Goal: Task Accomplishment & Management: Manage account settings

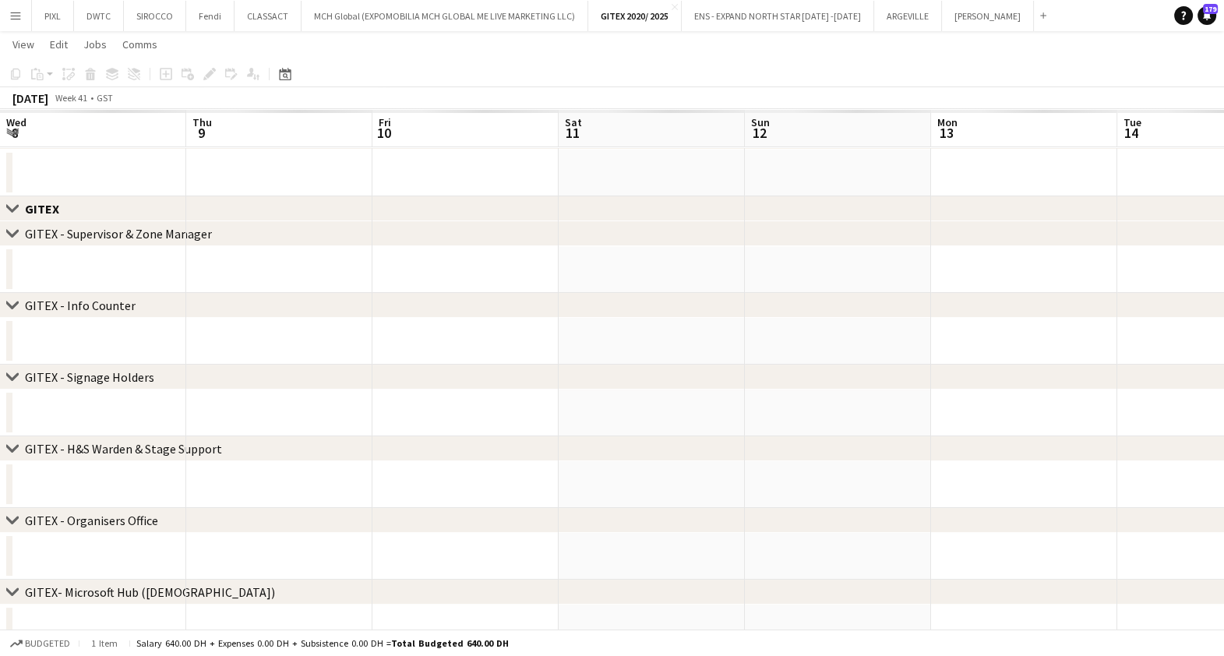
scroll to position [0, 656]
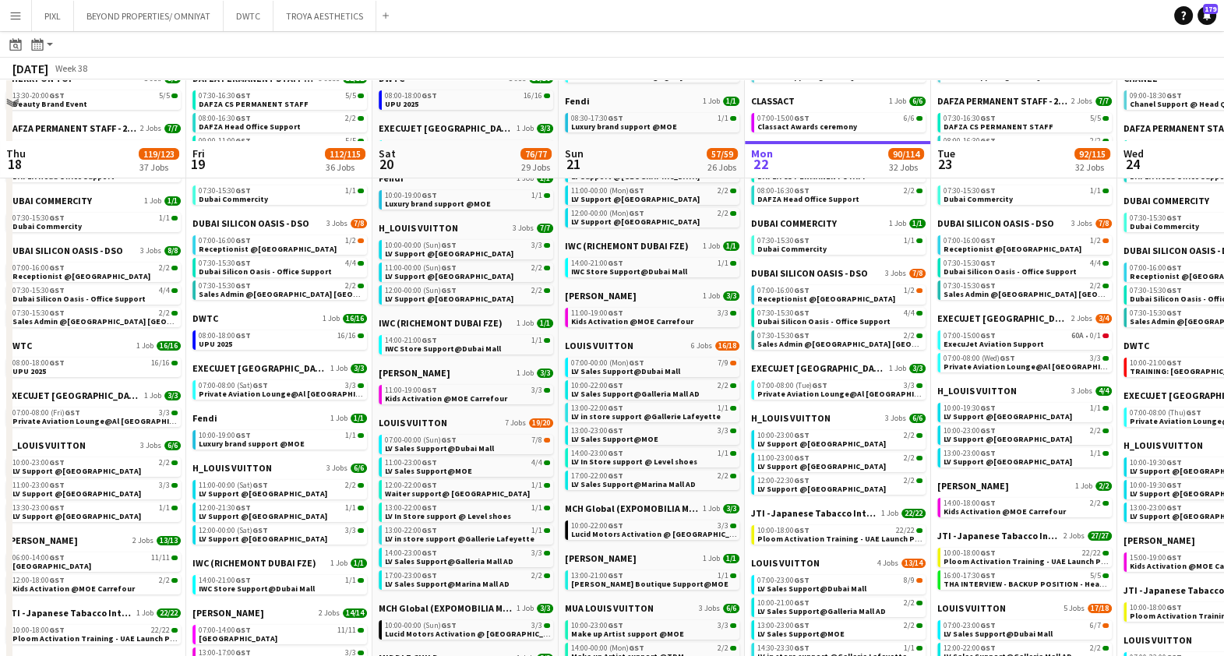
scroll to position [487, 0]
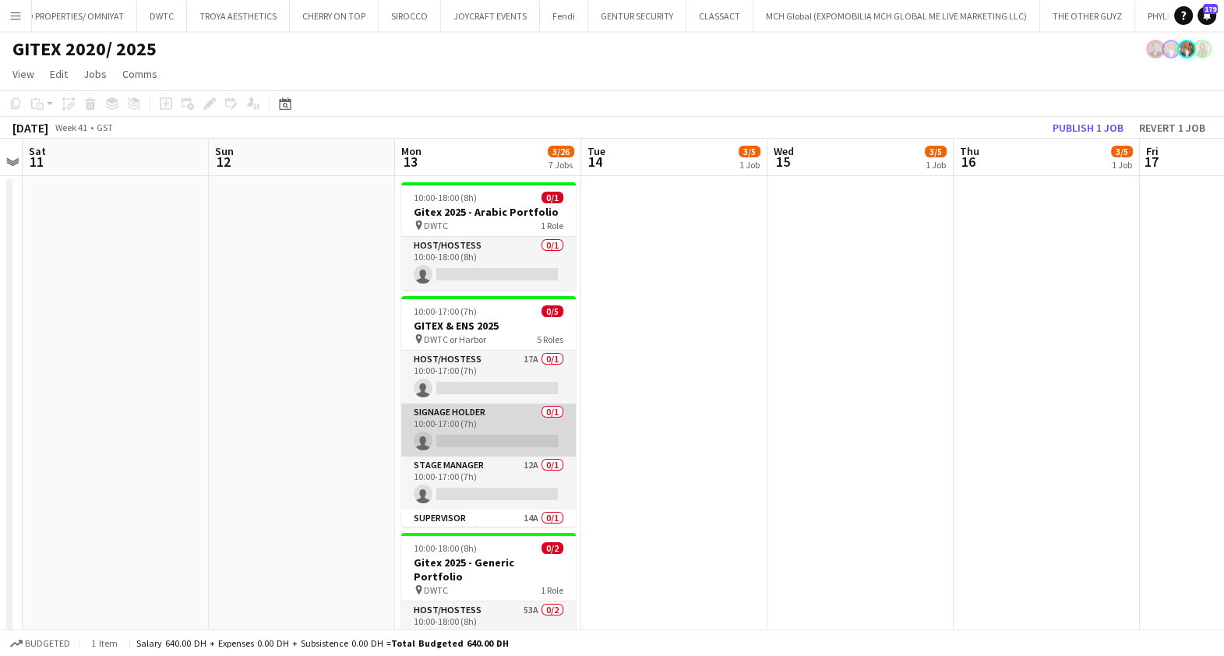
scroll to position [89, 0]
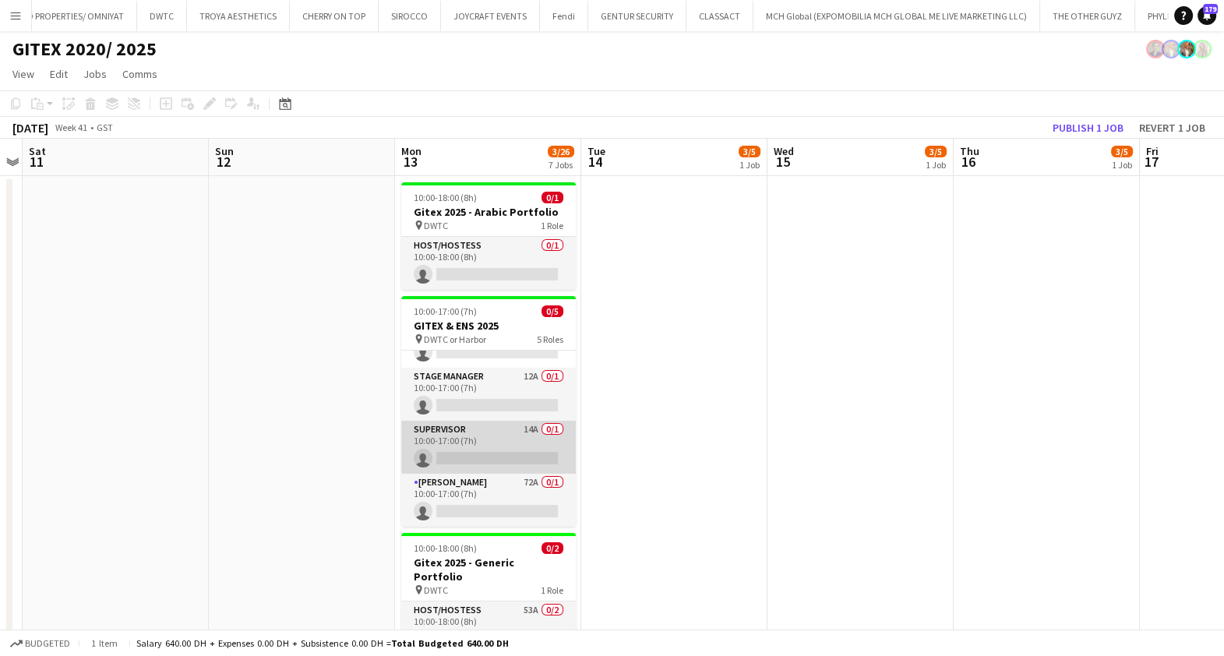
click at [495, 441] on app-card-role "Supervisor 14A 0/1 10:00-17:00 (7h) single-neutral-actions" at bounding box center [488, 447] width 175 height 53
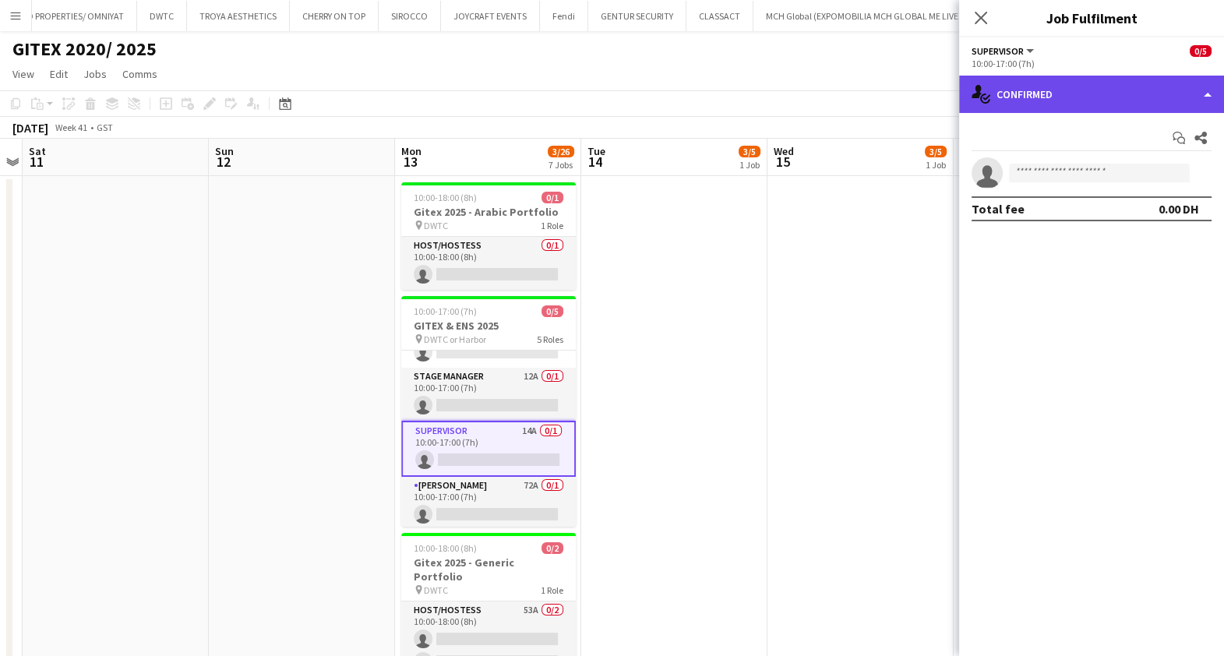
click at [1061, 88] on div "single-neutral-actions-check-2 Confirmed" at bounding box center [1091, 94] width 265 height 37
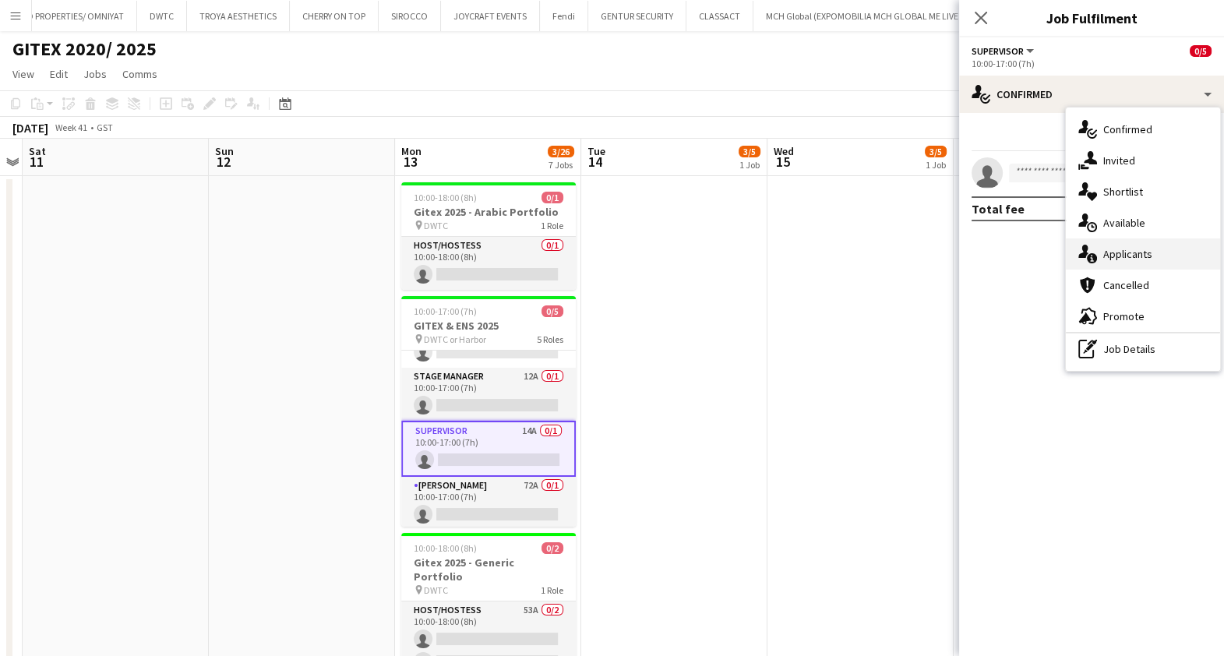
click at [1114, 249] on span "Applicants" at bounding box center [1127, 254] width 49 height 14
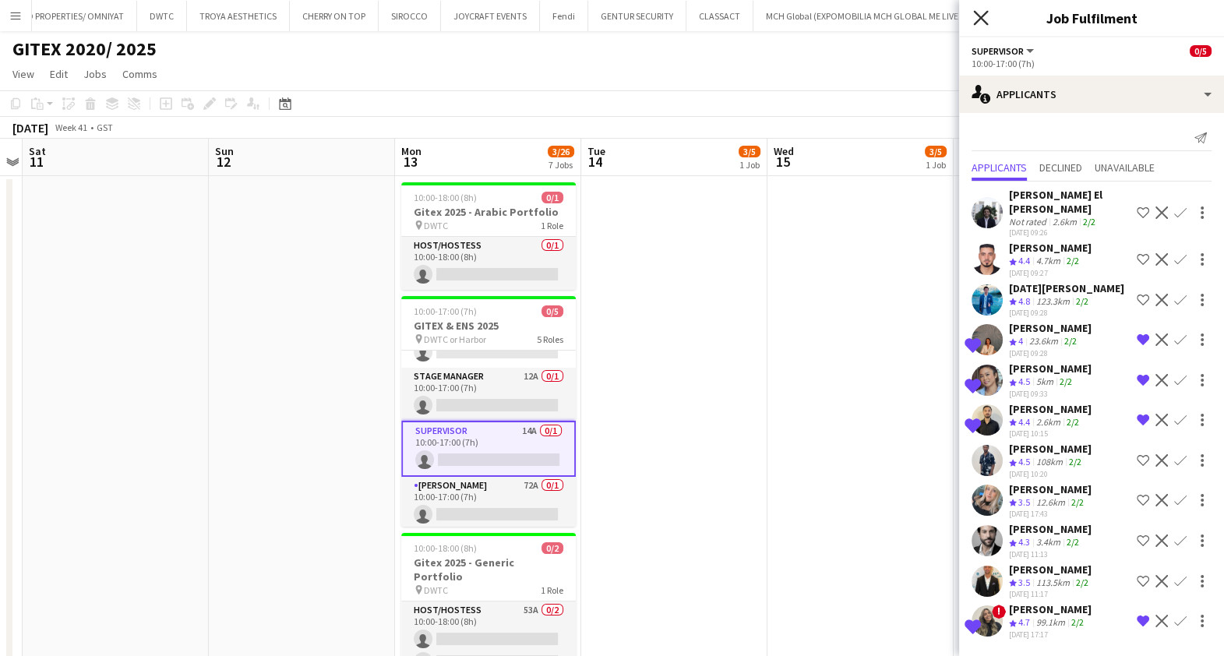
click at [980, 12] on icon "Close pop-in" at bounding box center [980, 17] width 15 height 15
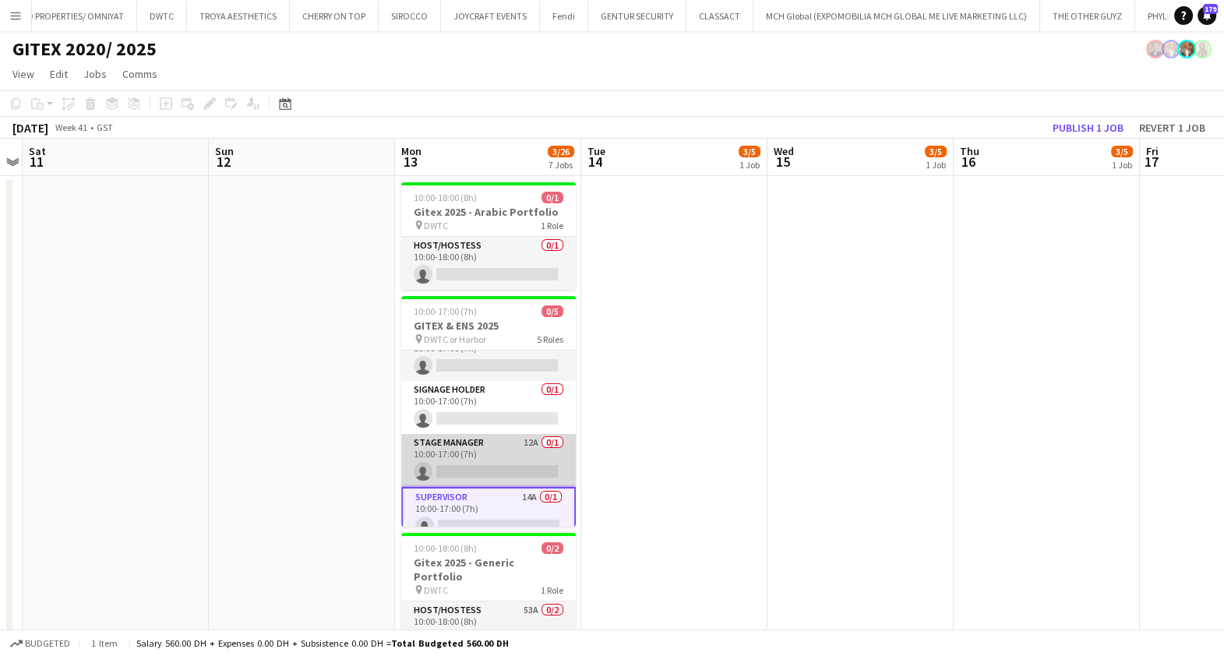
scroll to position [0, 0]
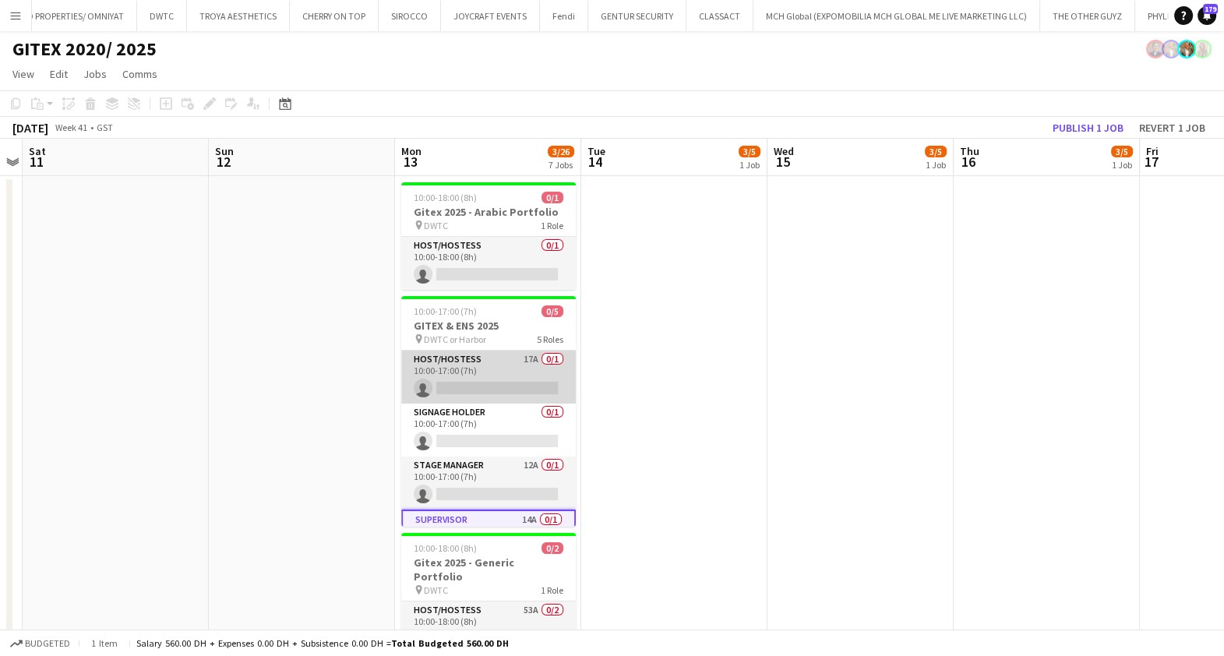
click at [471, 377] on app-card-role "Host/Hostess 17A 0/1 10:00-17:00 (7h) single-neutral-actions" at bounding box center [488, 377] width 175 height 53
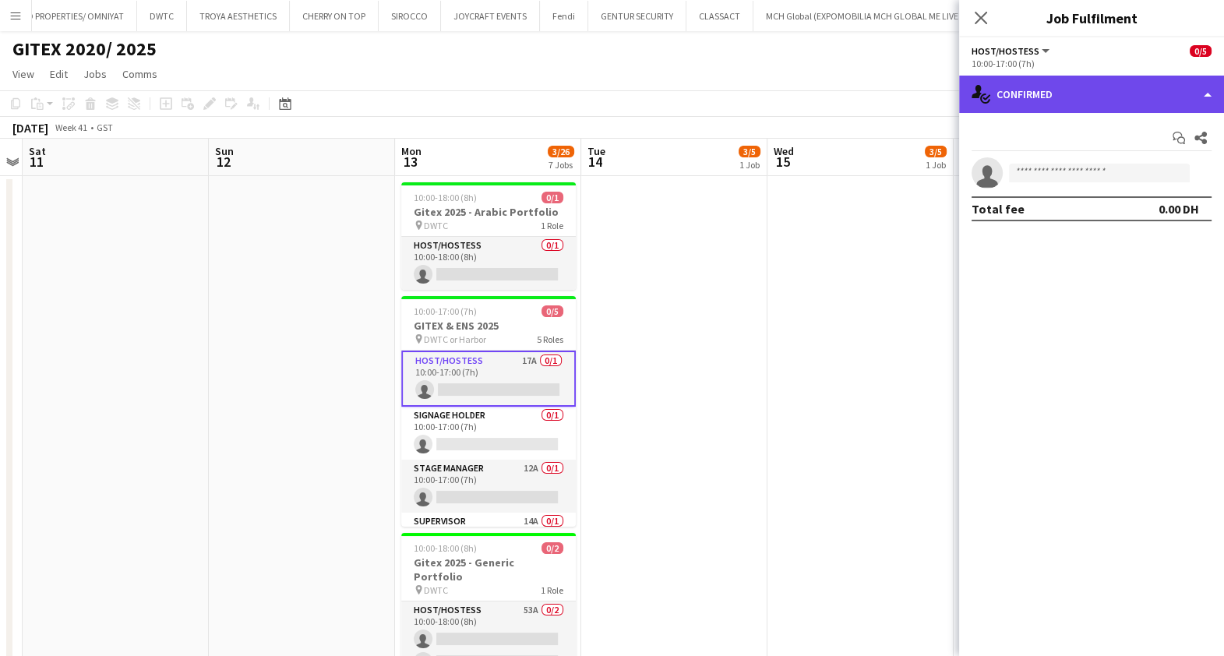
click at [1084, 94] on div "single-neutral-actions-check-2 Confirmed" at bounding box center [1091, 94] width 265 height 37
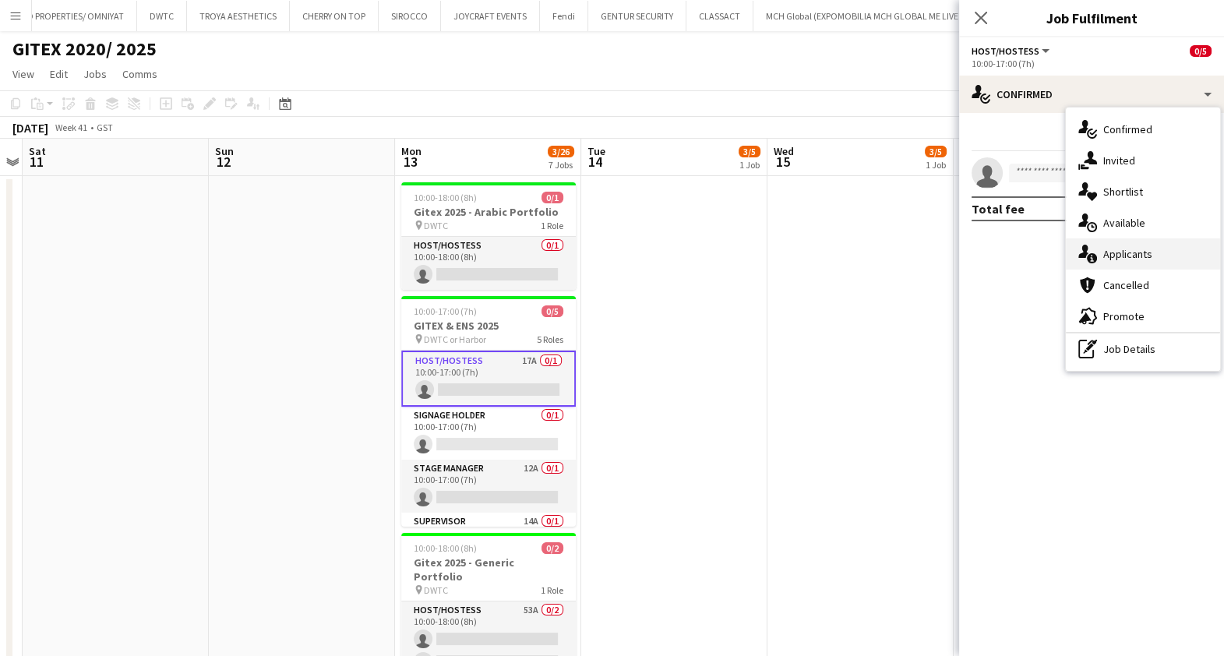
click at [1124, 252] on span "Applicants" at bounding box center [1127, 254] width 49 height 14
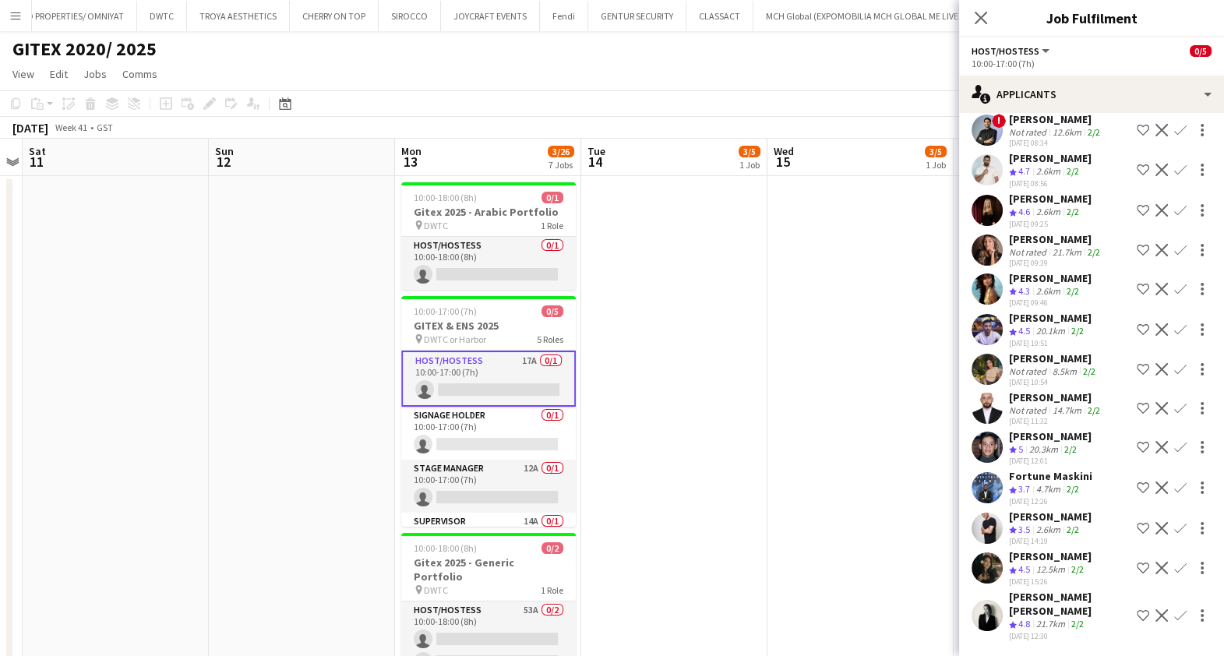
scroll to position [333, 0]
click at [983, 12] on icon "Close pop-in" at bounding box center [980, 17] width 15 height 15
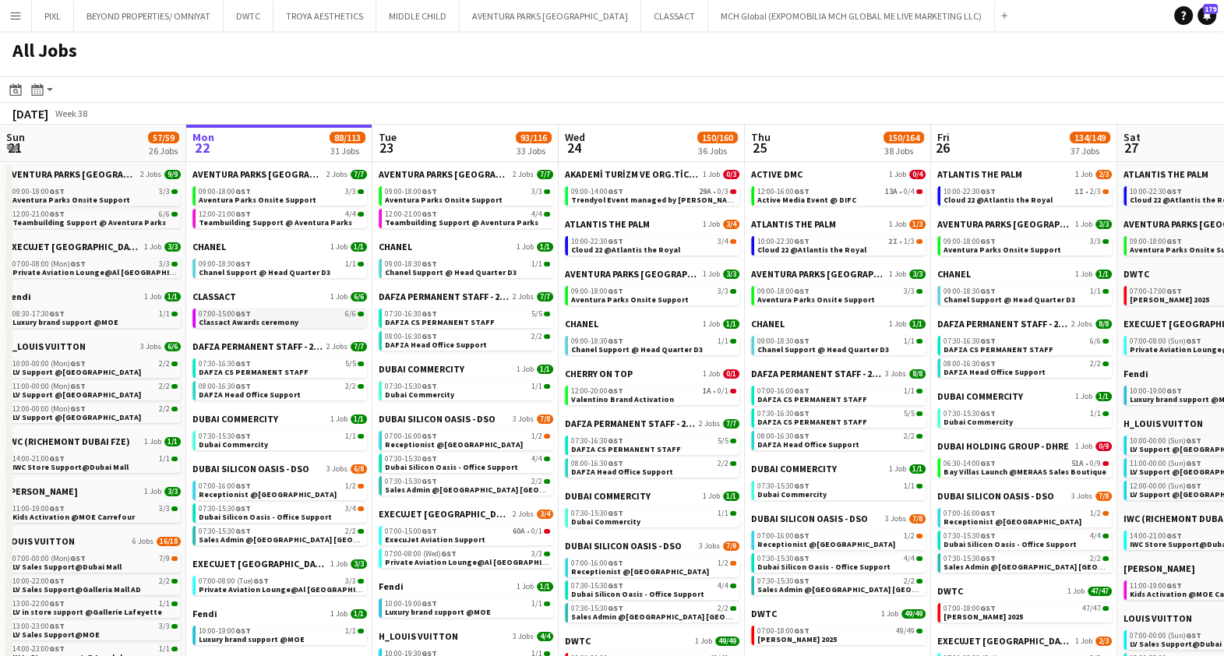
click at [270, 317] on span "Classact Awards ceremony" at bounding box center [249, 322] width 100 height 10
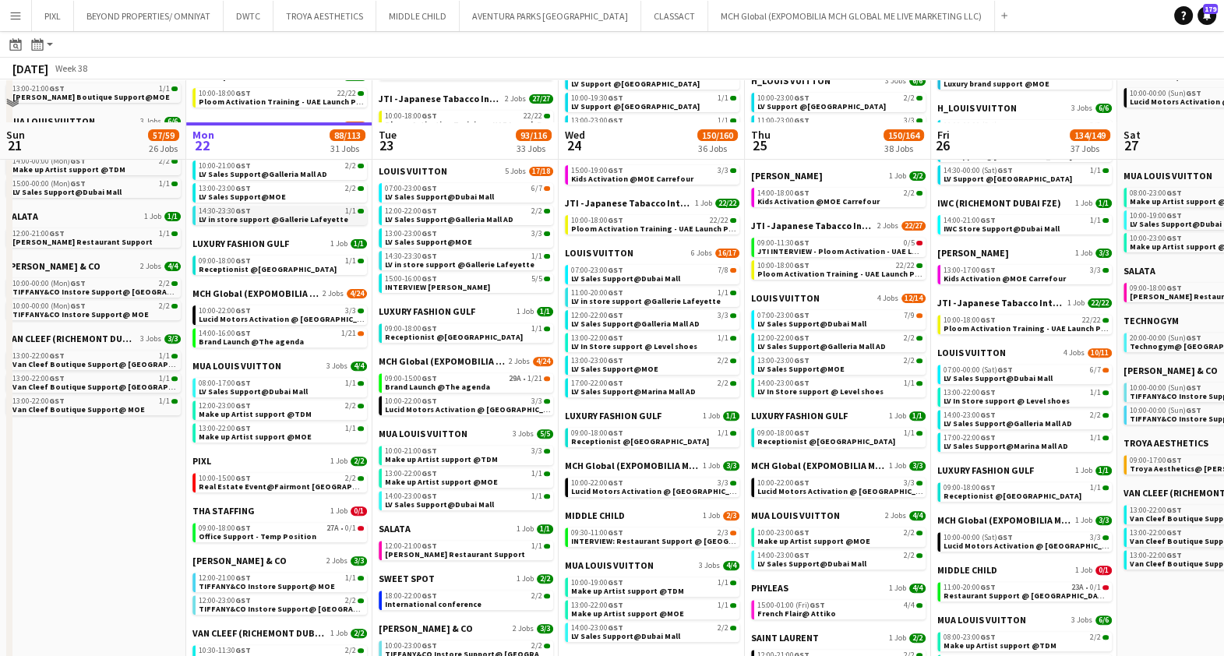
scroll to position [778, 0]
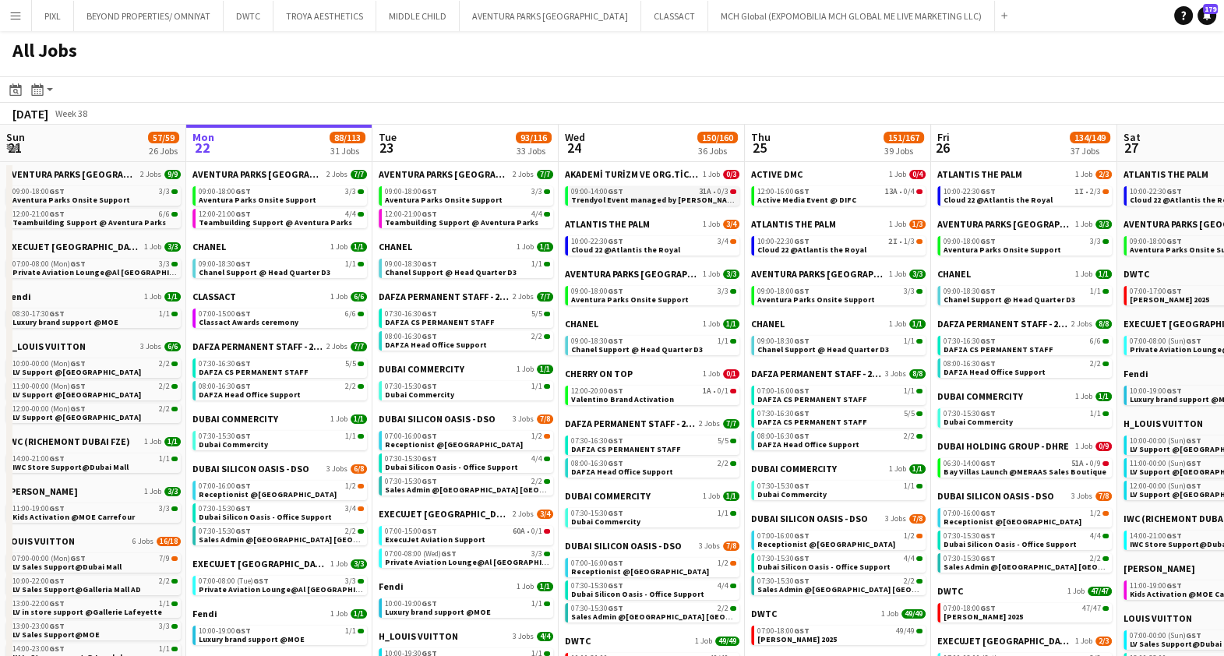
click at [652, 192] on div "09:00-14:00 GST 31A • 0/3" at bounding box center [653, 192] width 165 height 8
click at [848, 195] on div "12:00-16:00 GST 13A • 0/4" at bounding box center [839, 192] width 165 height 8
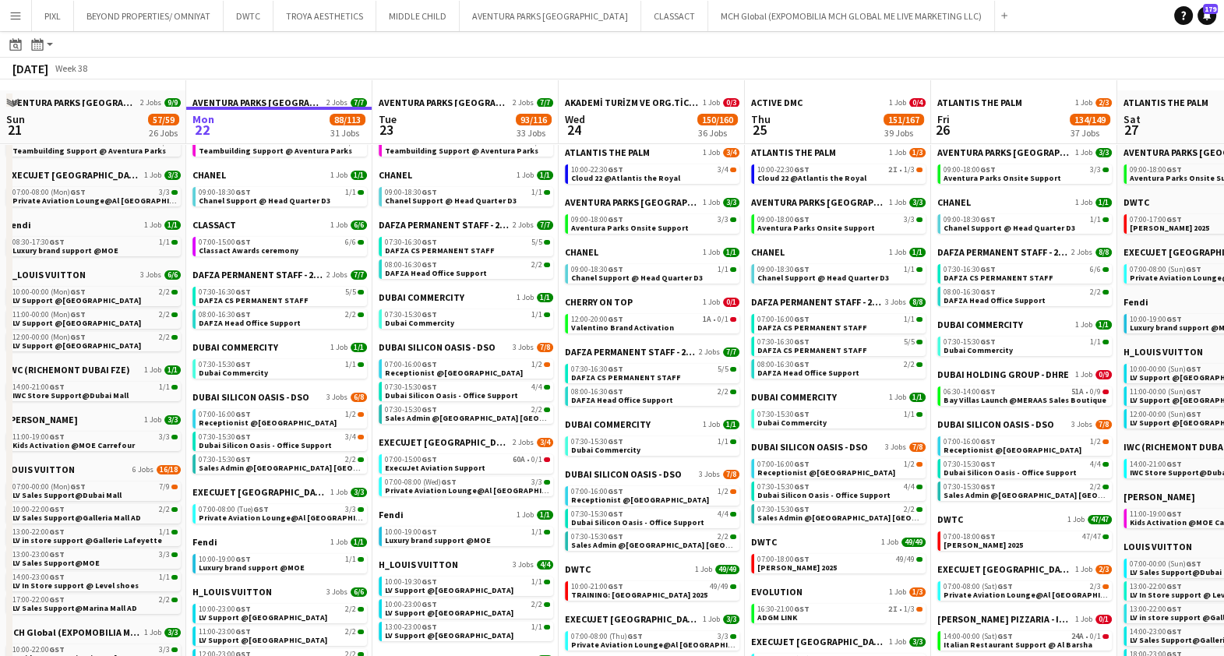
scroll to position [97, 0]
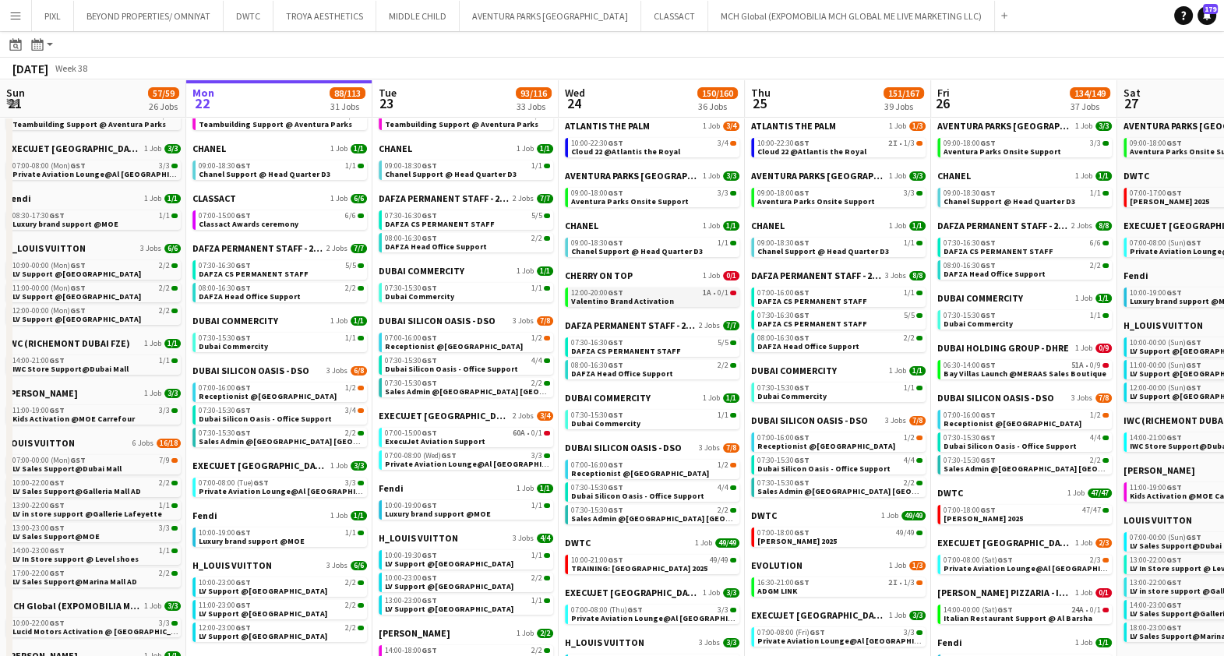
click at [663, 294] on div "12:00-20:00 GST 1A • 0/1" at bounding box center [653, 293] width 165 height 8
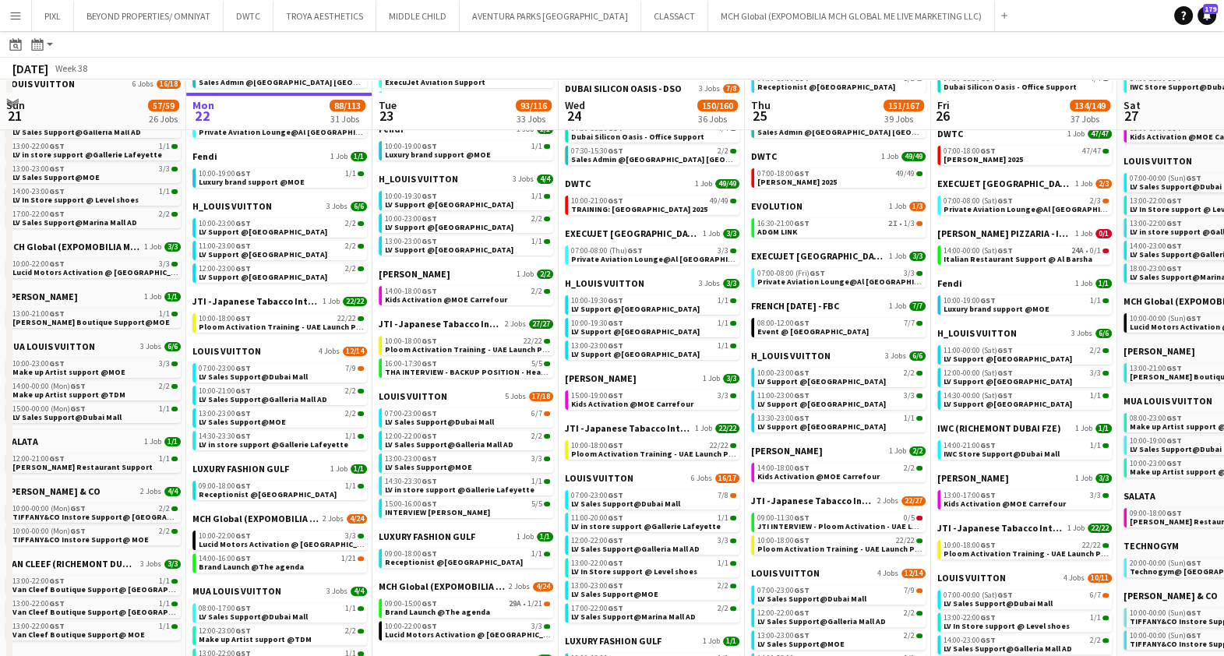
scroll to position [487, 0]
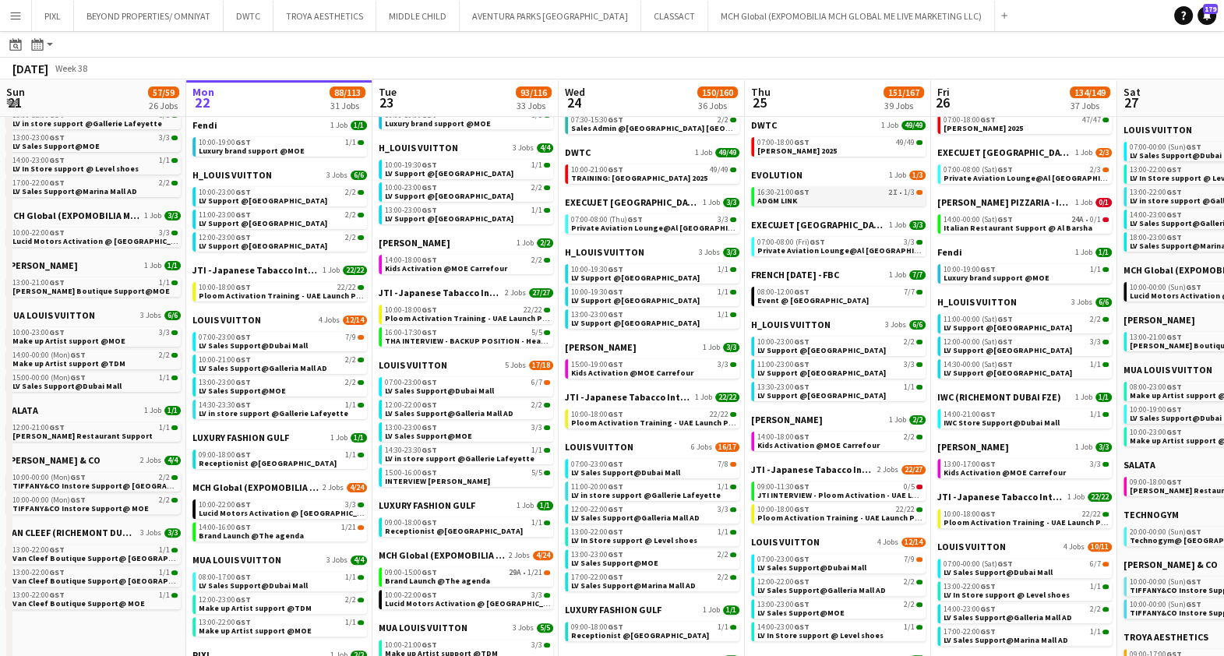
click at [842, 196] on link "16:30-21:00 GST 2I • 1/3 ADGM LINK" at bounding box center [839, 196] width 165 height 18
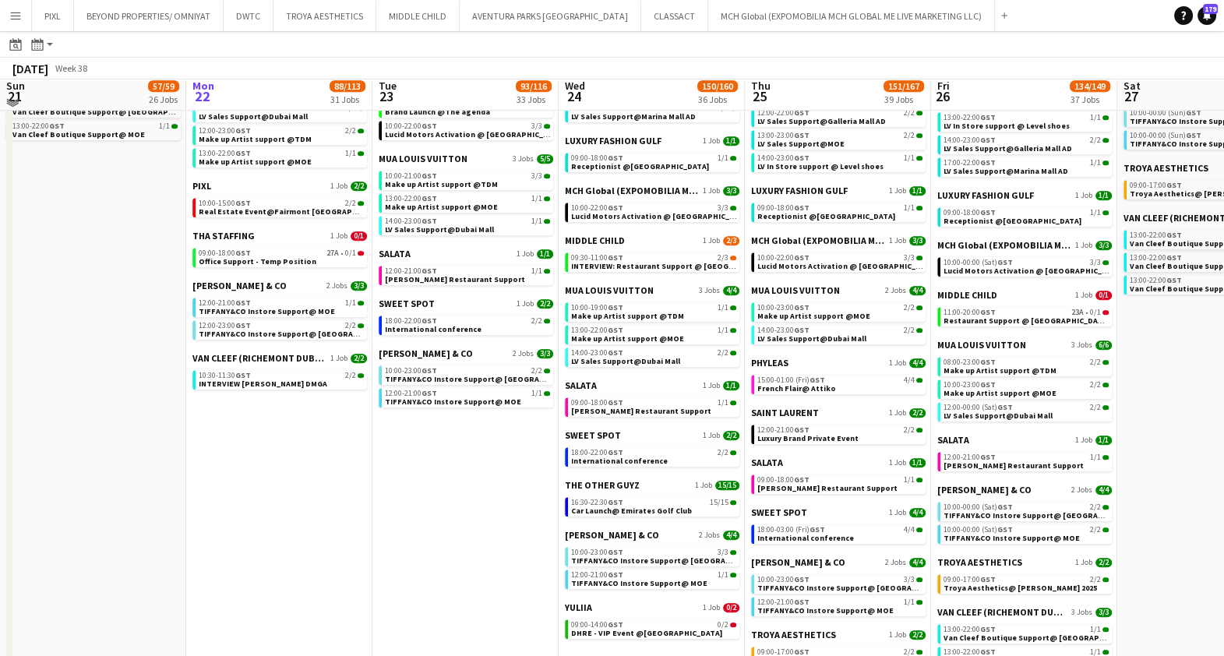
scroll to position [859, 0]
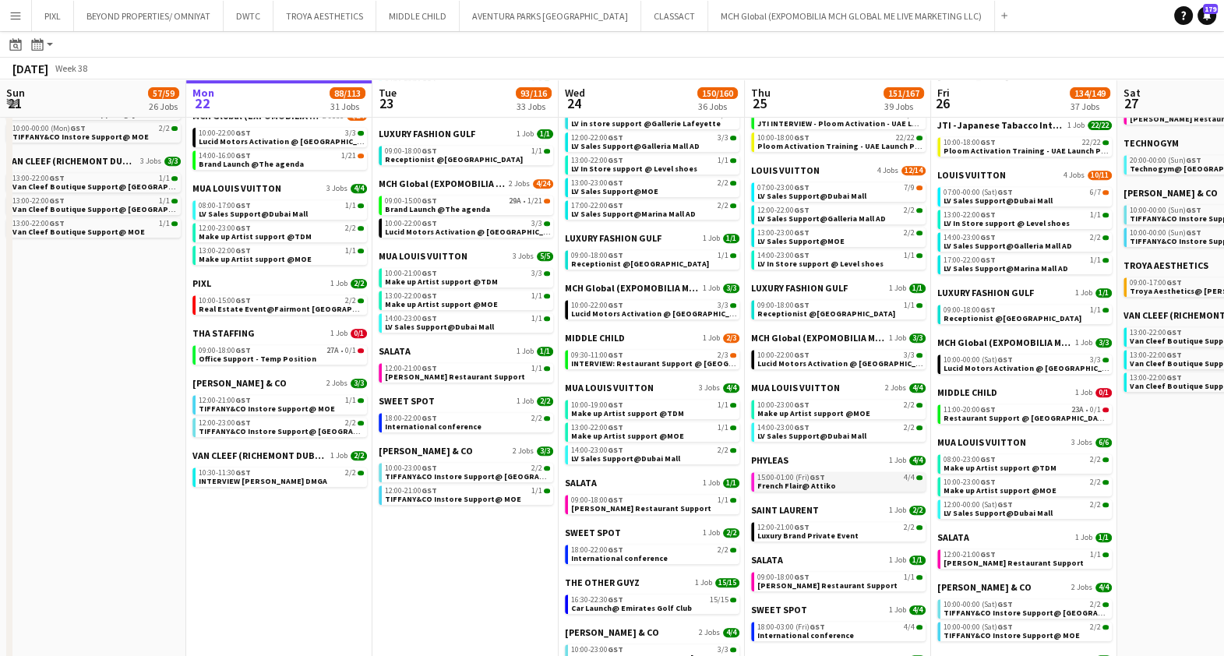
click at [812, 481] on span "French Flair@ Attiko" at bounding box center [796, 486] width 79 height 10
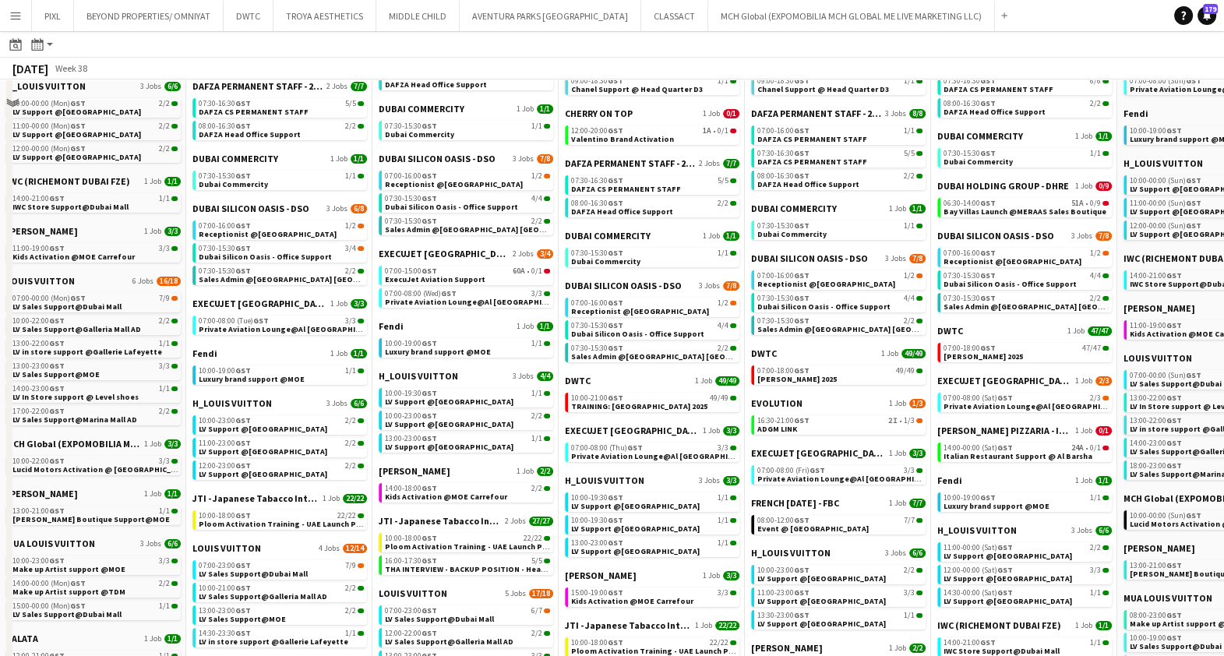
scroll to position [274, 0]
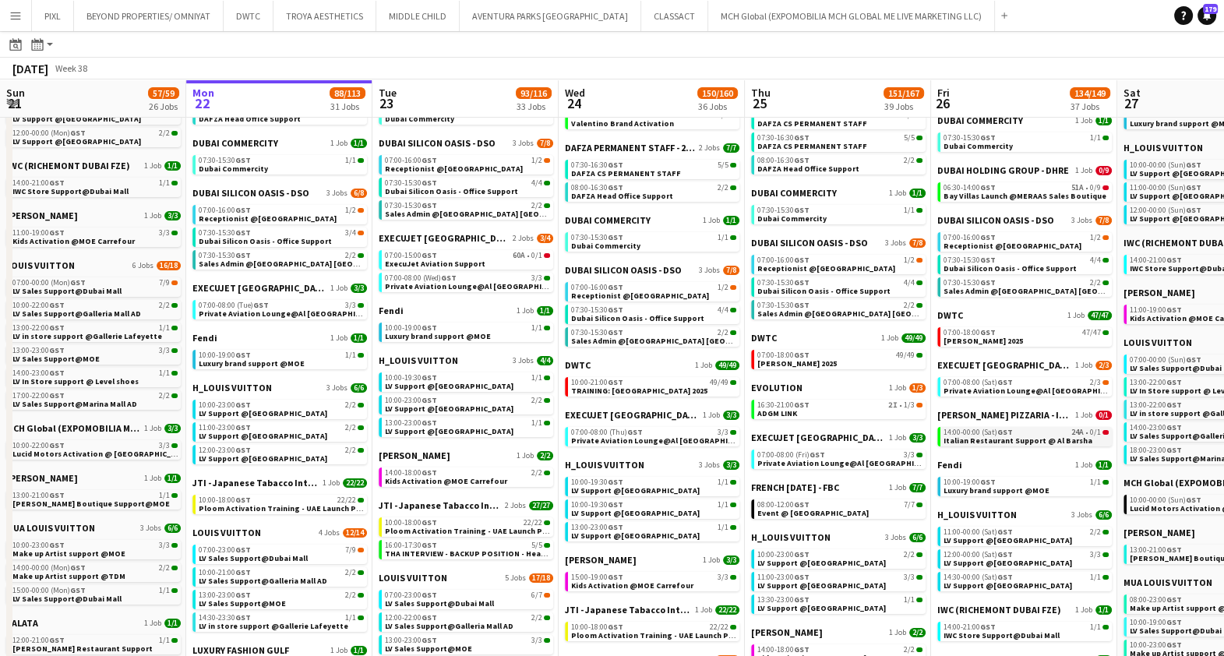
click at [1024, 436] on span "Italian Restaurant Support @ Al Barsha" at bounding box center [1018, 441] width 149 height 10
click at [626, 386] on span "TRAINING: Meidam 2025" at bounding box center [639, 391] width 136 height 10
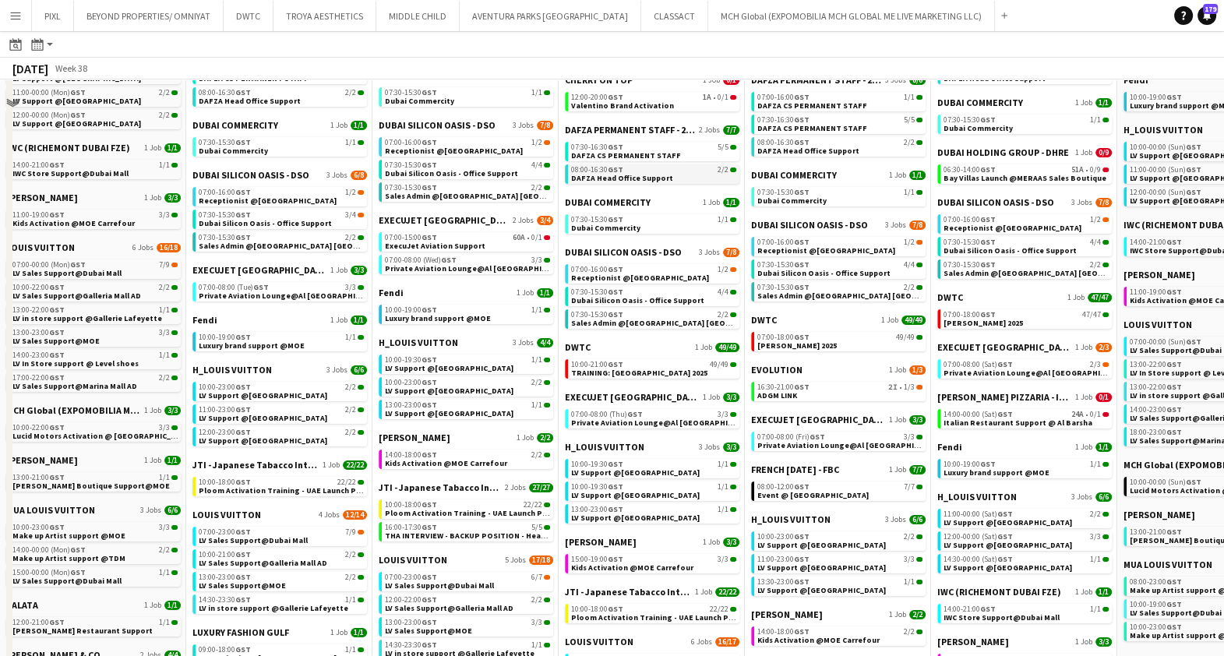
scroll to position [0, 0]
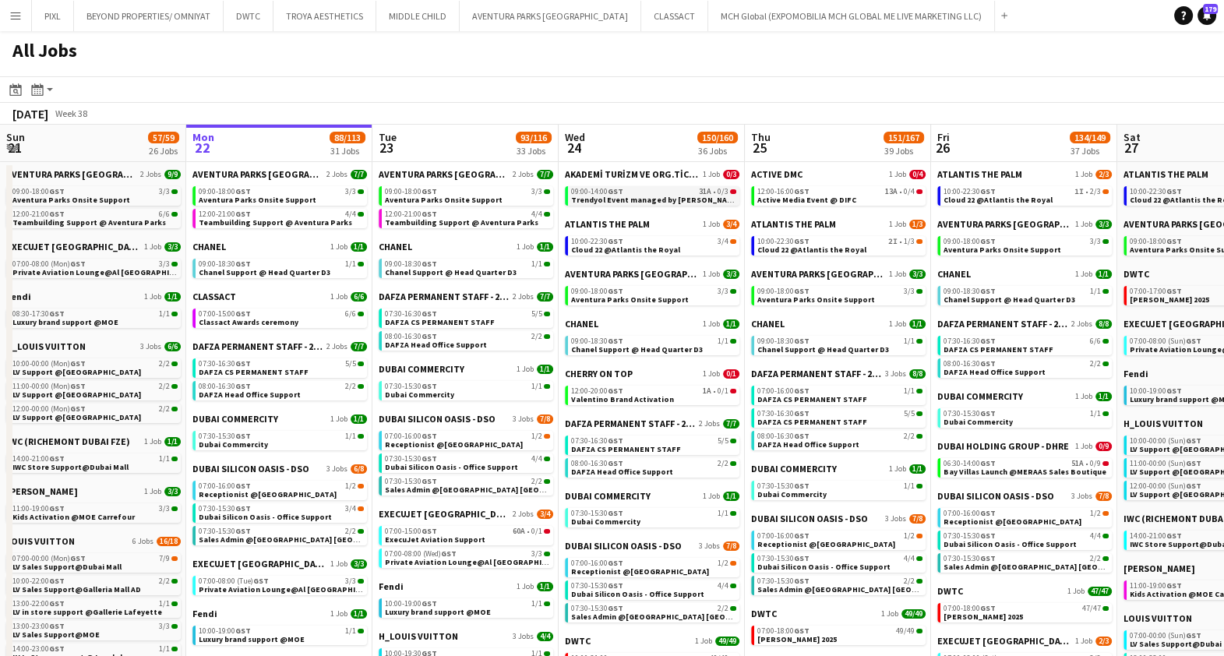
click at [661, 191] on div "09:00-14:00 GST 31A • 0/3" at bounding box center [653, 192] width 165 height 8
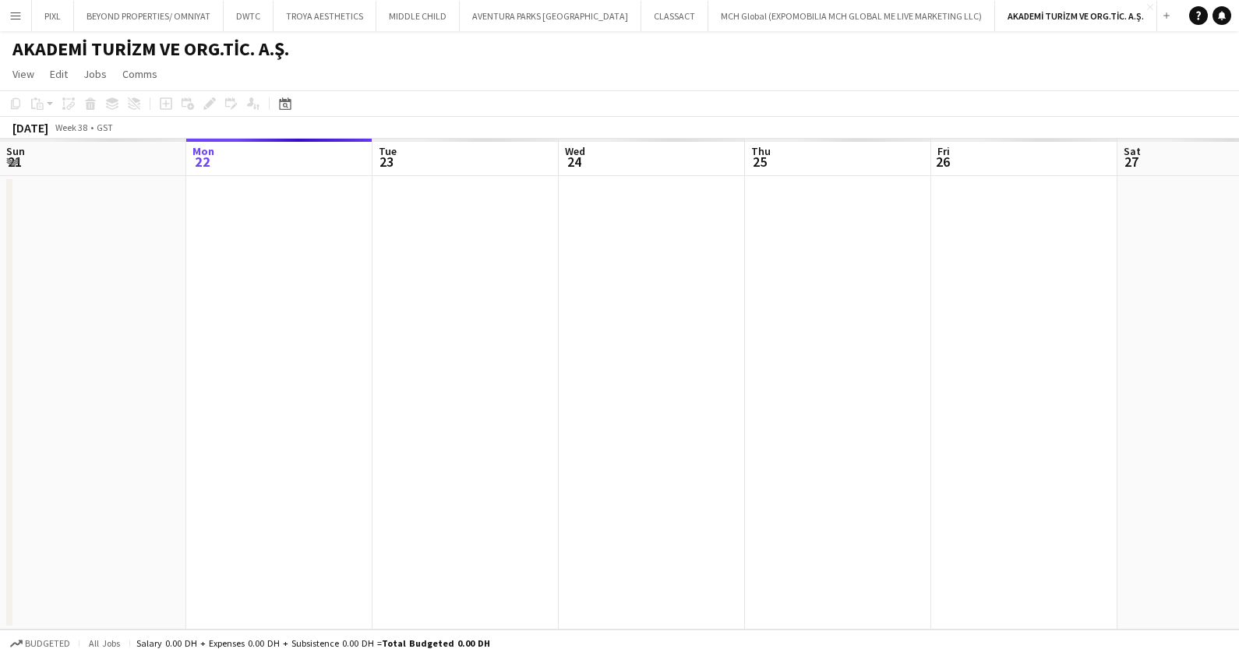
scroll to position [0, 535]
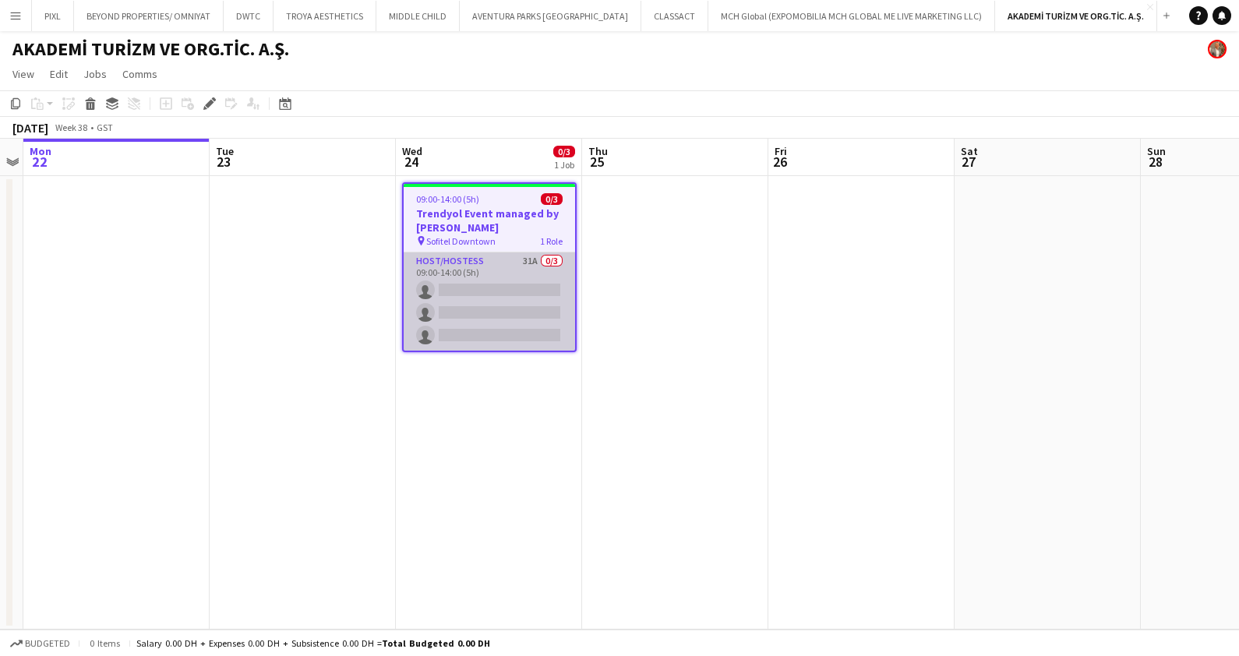
click at [485, 290] on app-card-role "Host/Hostess 31A 0/3 09:00-14:00 (5h) single-neutral-actions single-neutral-act…" at bounding box center [489, 301] width 171 height 98
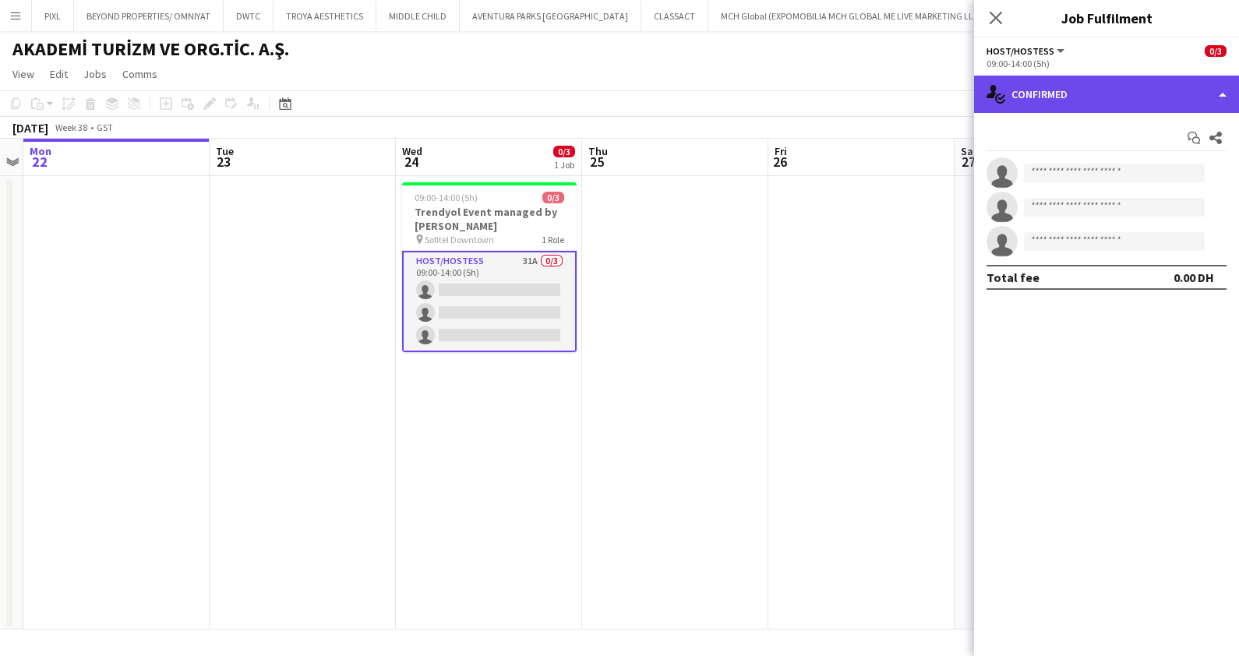
click at [1080, 98] on div "single-neutral-actions-check-2 Confirmed" at bounding box center [1106, 94] width 265 height 37
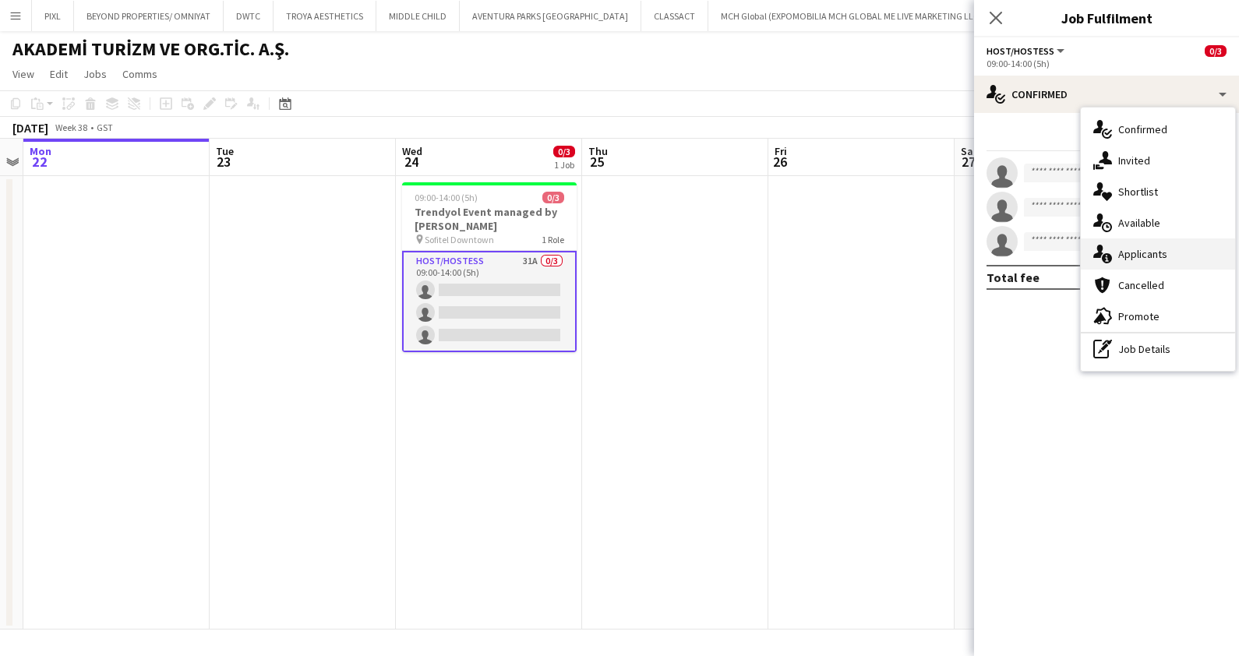
click at [1145, 256] on span "Applicants" at bounding box center [1142, 254] width 49 height 14
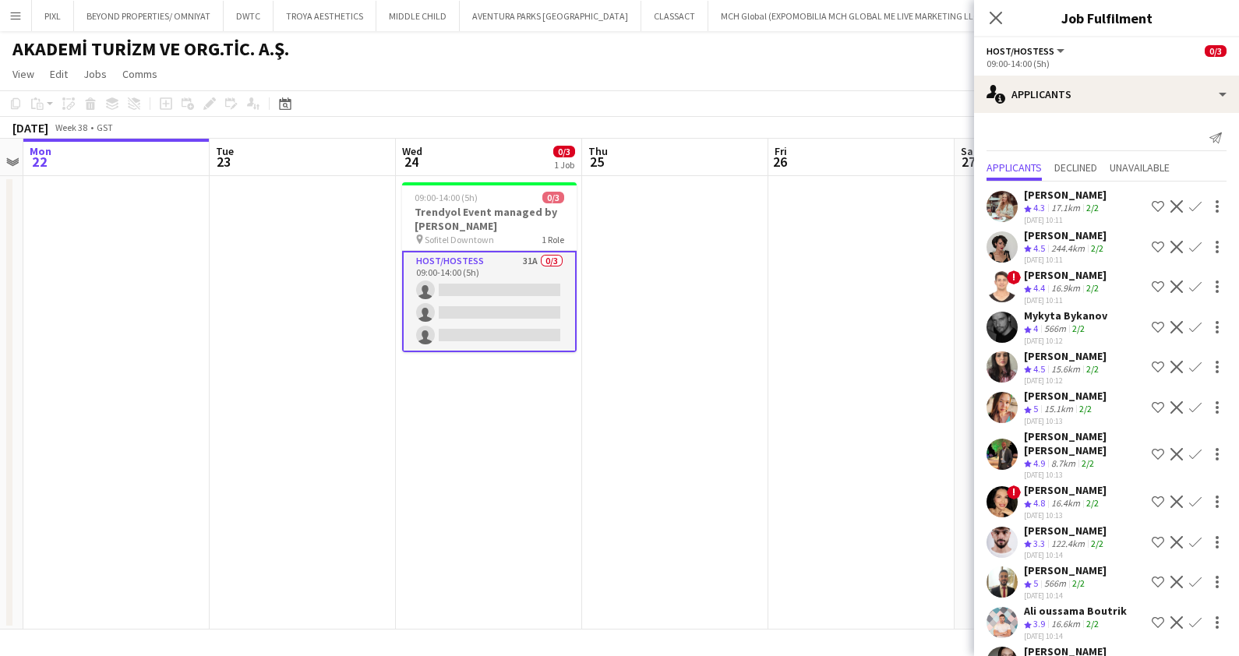
click at [1047, 359] on div "Amina Nouicer" at bounding box center [1065, 356] width 83 height 14
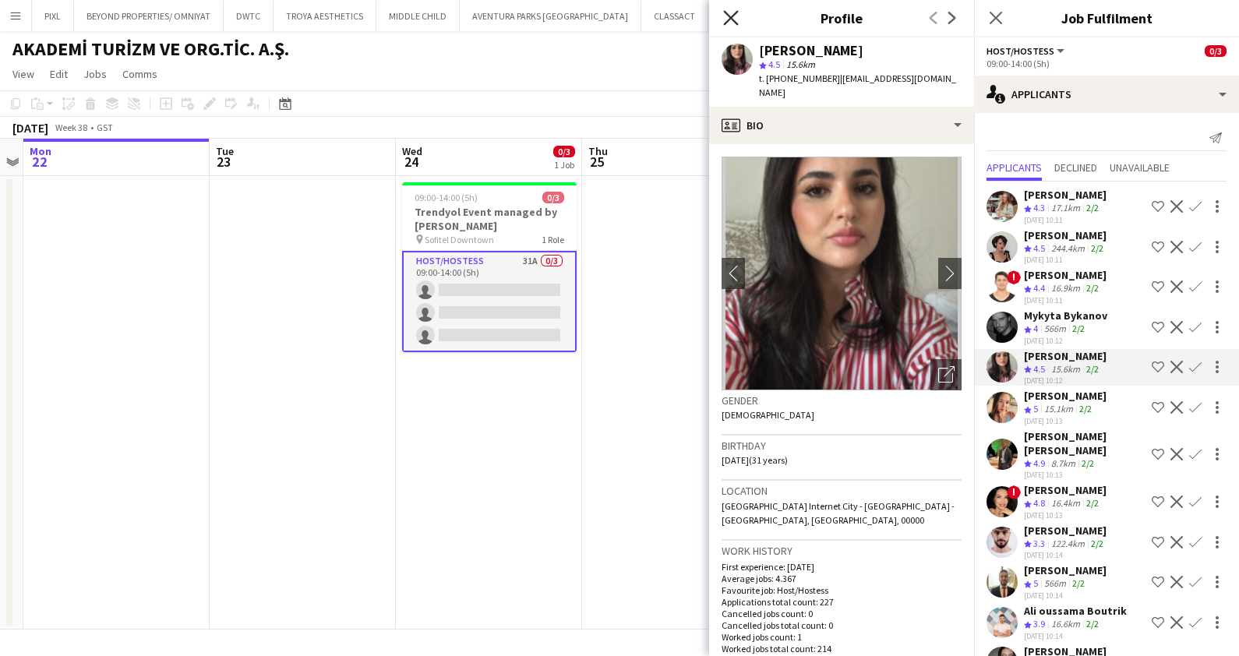
click at [729, 12] on icon "Close pop-in" at bounding box center [730, 17] width 15 height 15
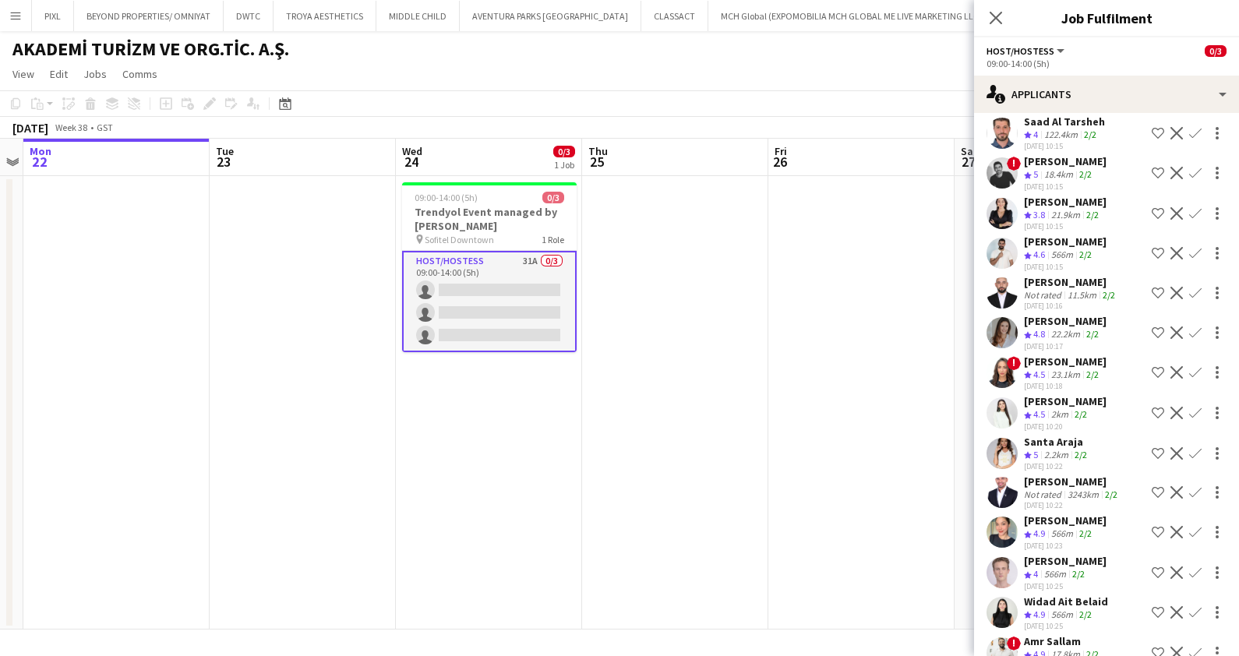
scroll to position [883, 0]
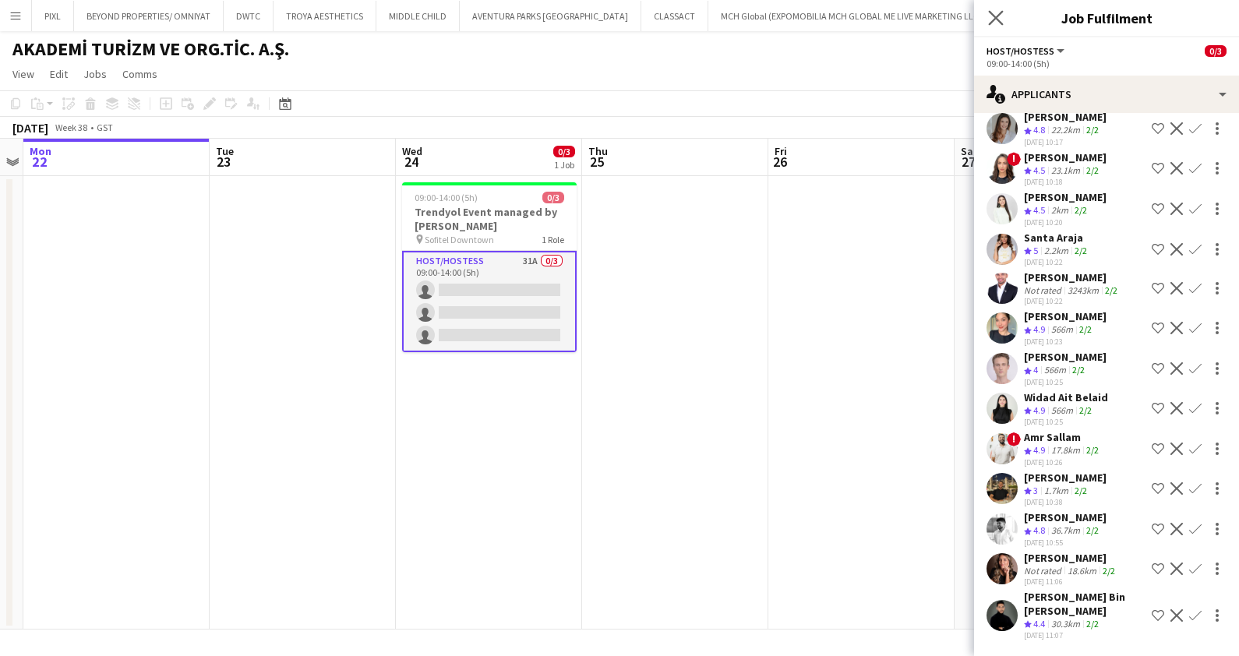
click at [993, 26] on app-icon "Close pop-in" at bounding box center [996, 18] width 23 height 23
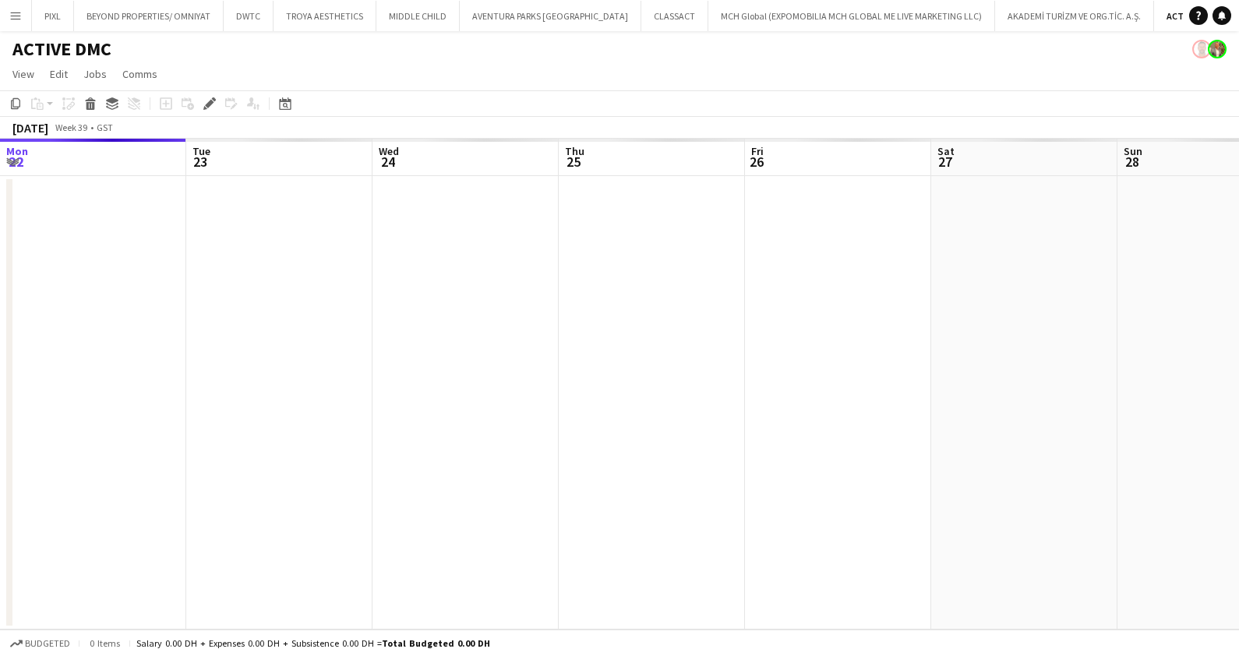
scroll to position [0, 535]
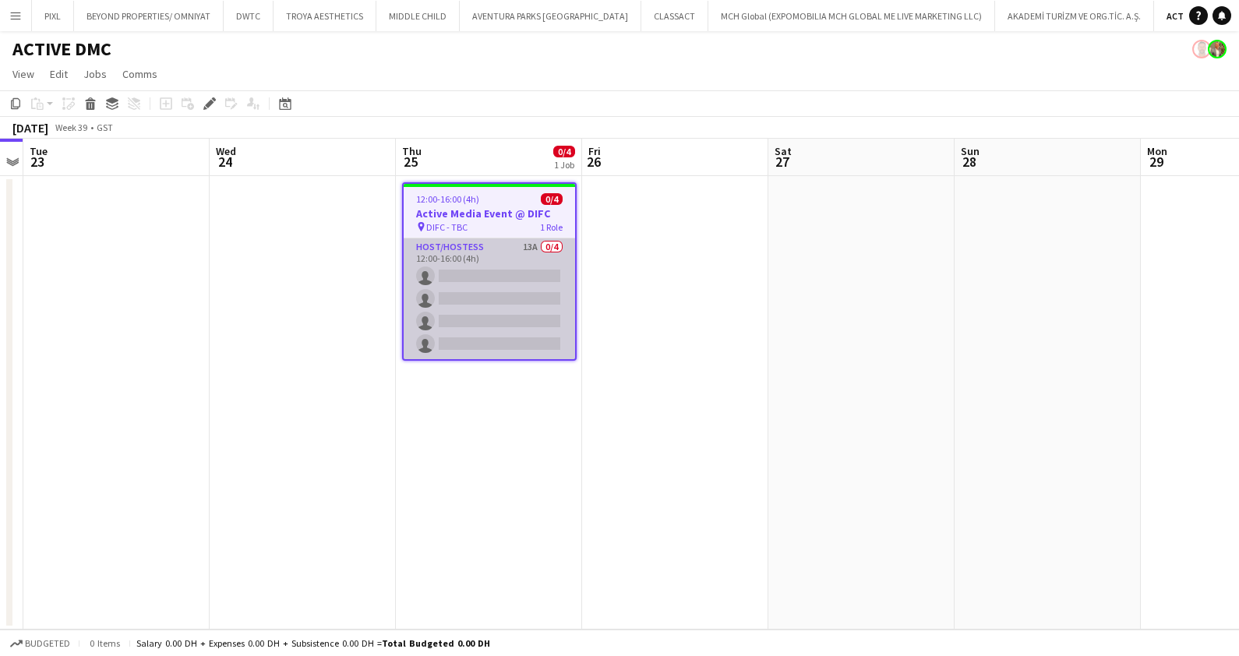
click at [493, 292] on app-card-role "Host/Hostess 13A 0/4 12:00-16:00 (4h) single-neutral-actions single-neutral-act…" at bounding box center [489, 298] width 171 height 121
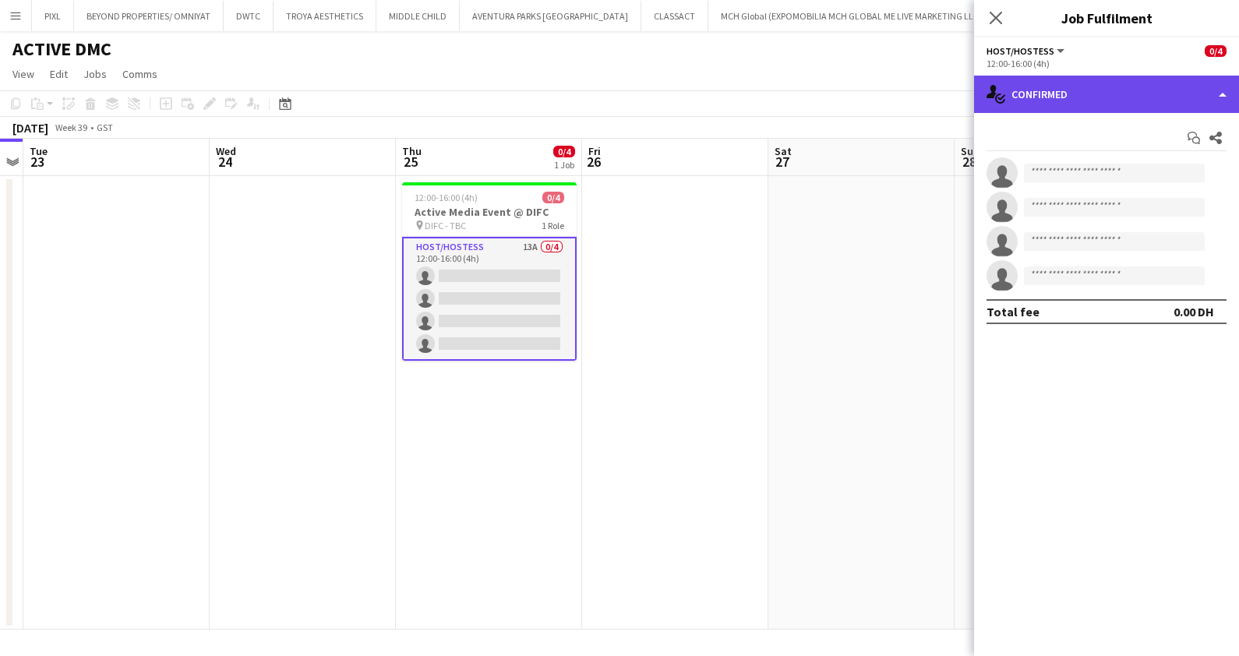
click at [1166, 83] on div "single-neutral-actions-check-2 Confirmed" at bounding box center [1106, 94] width 265 height 37
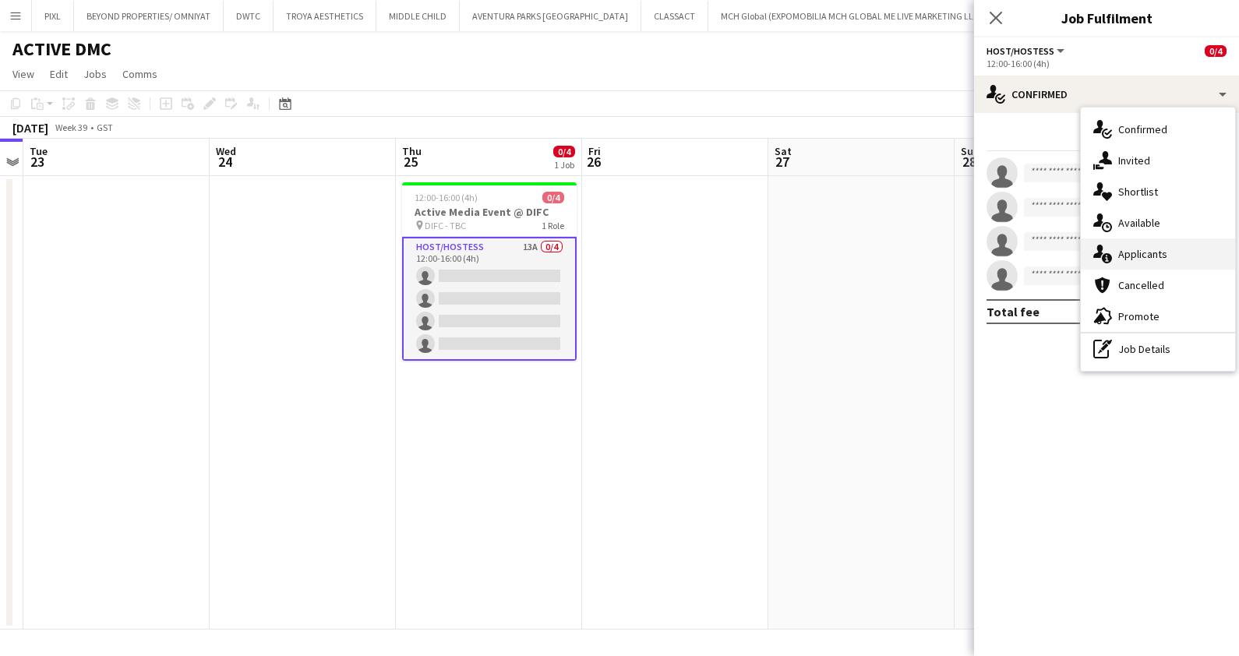
click at [1138, 247] on span "Applicants" at bounding box center [1142, 254] width 49 height 14
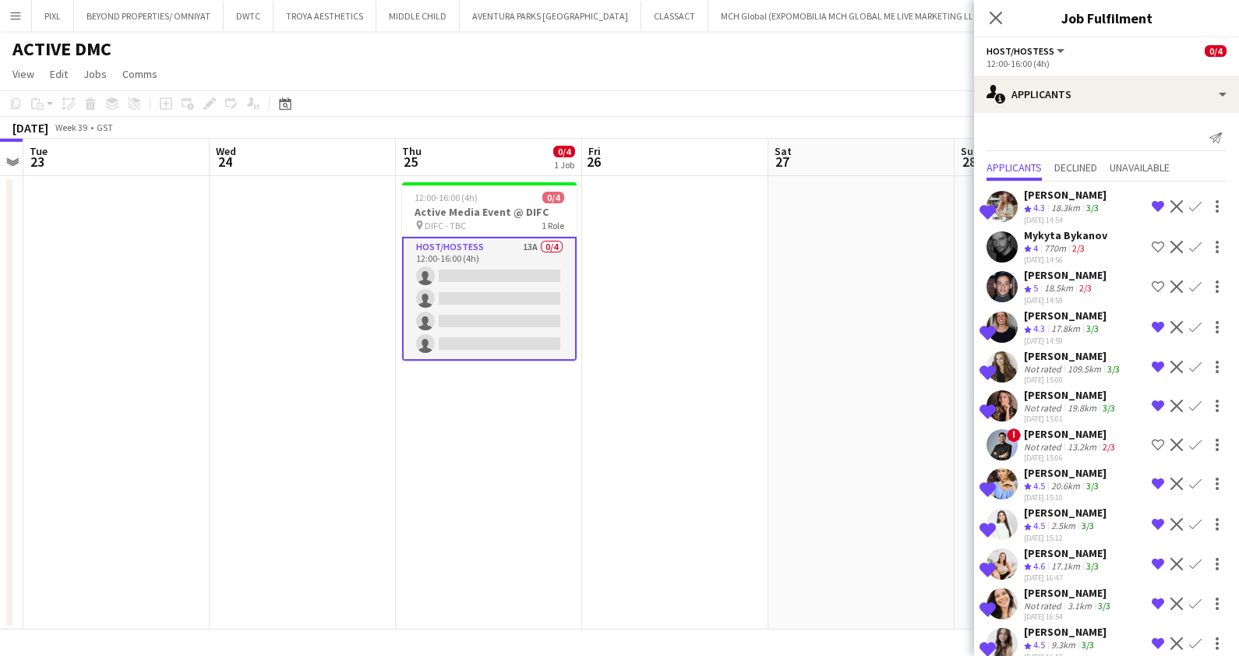
scroll to position [93, 0]
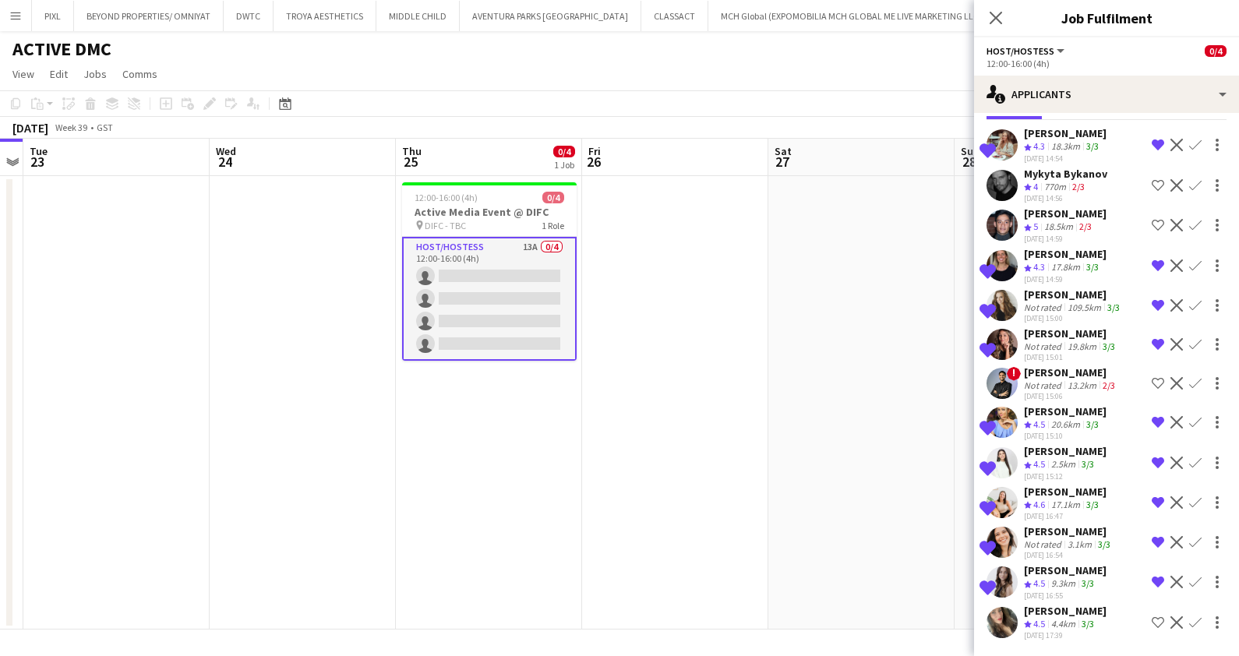
click at [997, 16] on icon at bounding box center [996, 18] width 12 height 12
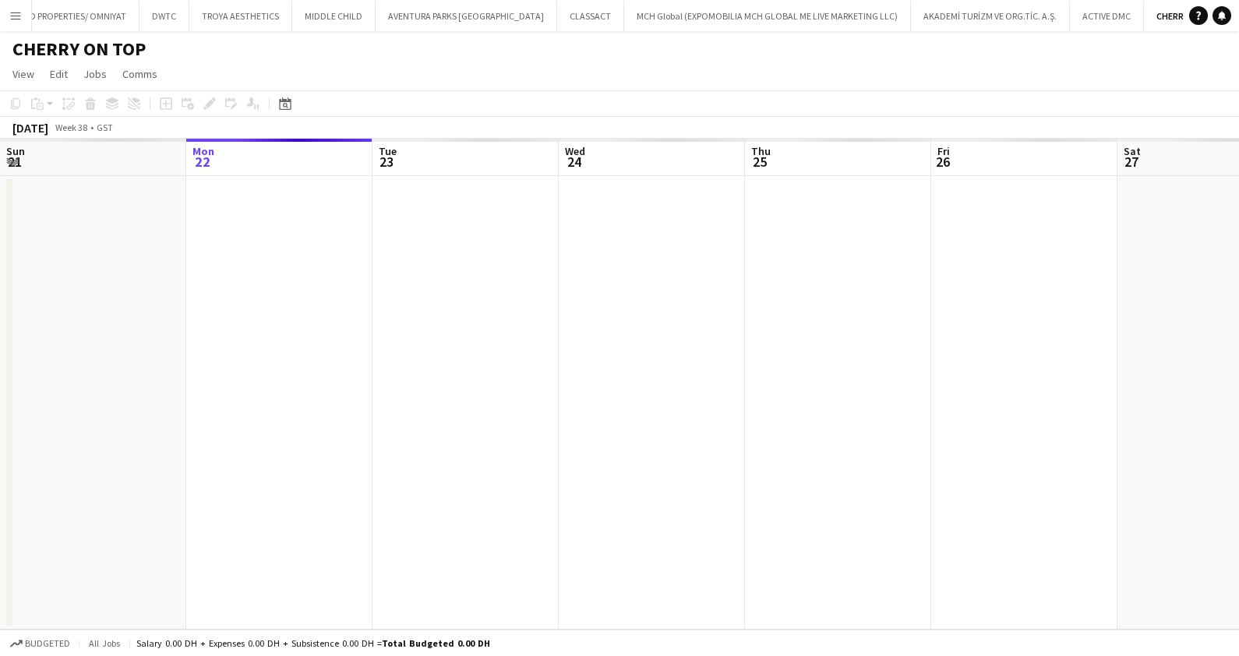
scroll to position [0, 535]
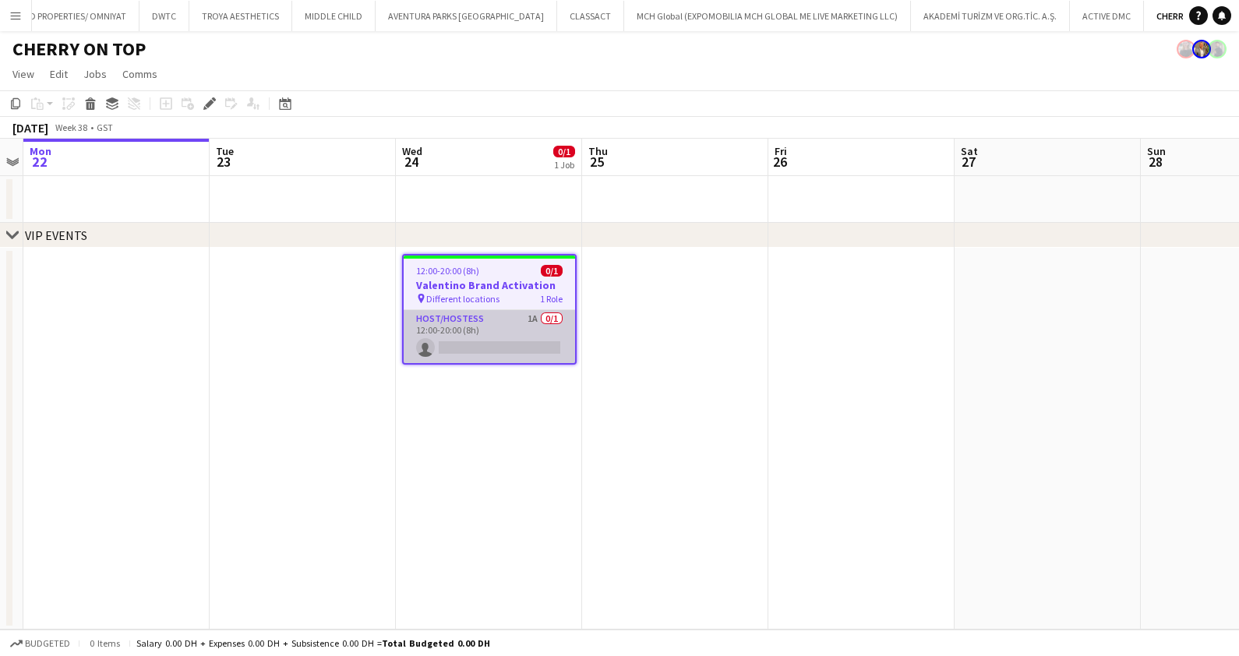
click at [522, 331] on app-card-role "Host/Hostess 1A 0/1 12:00-20:00 (8h) single-neutral-actions" at bounding box center [489, 336] width 171 height 53
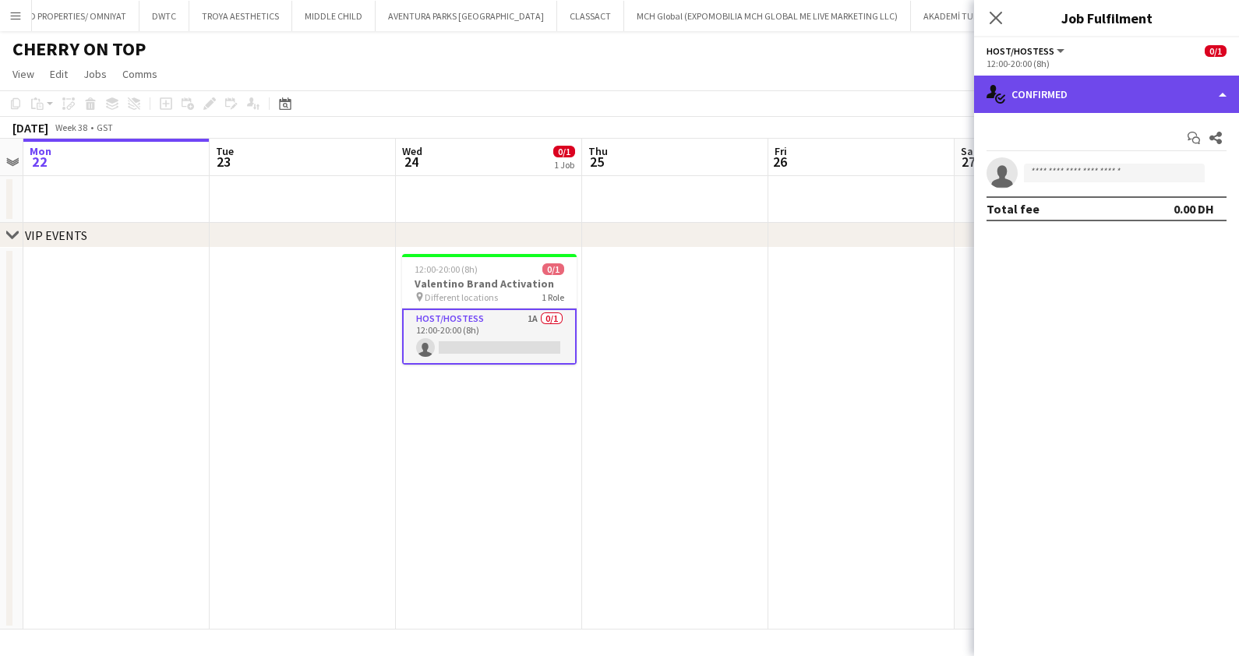
click at [1100, 86] on div "single-neutral-actions-check-2 Confirmed" at bounding box center [1106, 94] width 265 height 37
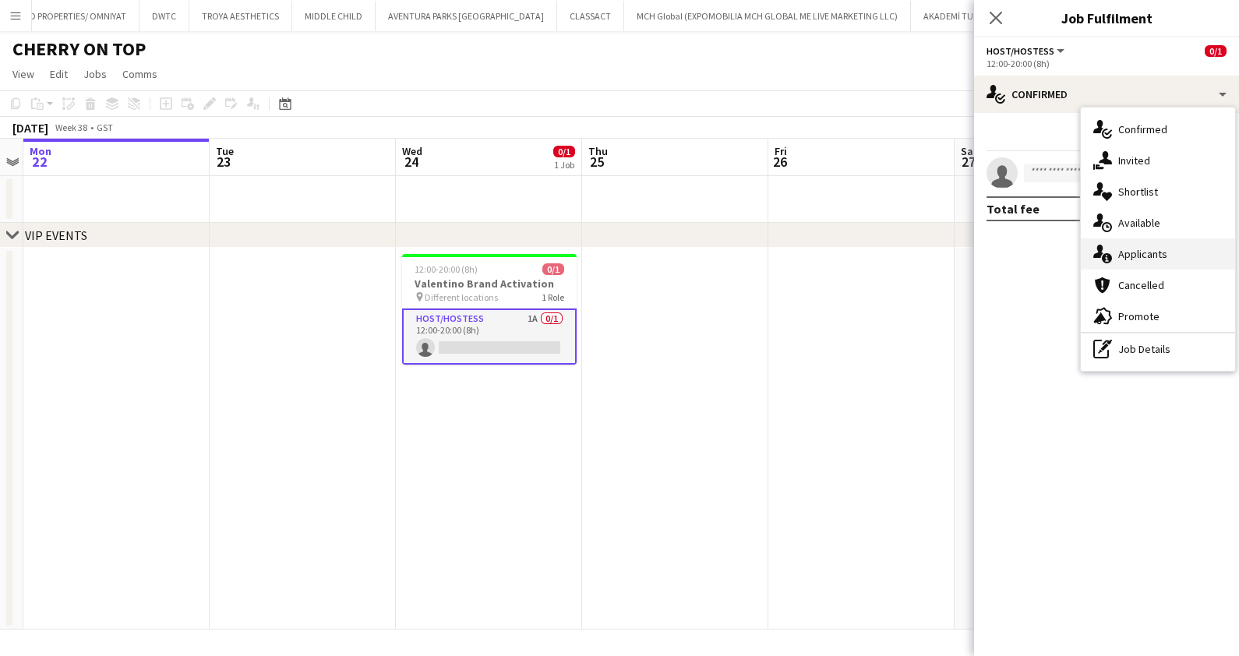
click at [1146, 252] on span "Applicants" at bounding box center [1142, 254] width 49 height 14
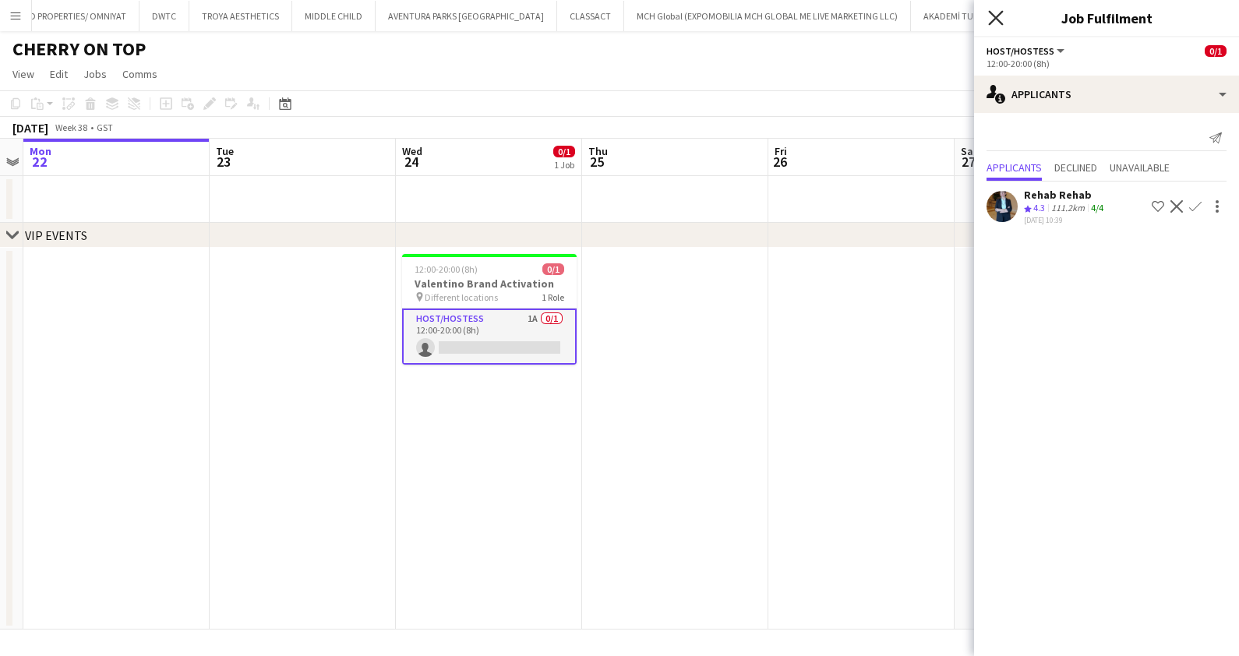
click at [1001, 18] on icon "Close pop-in" at bounding box center [995, 17] width 15 height 15
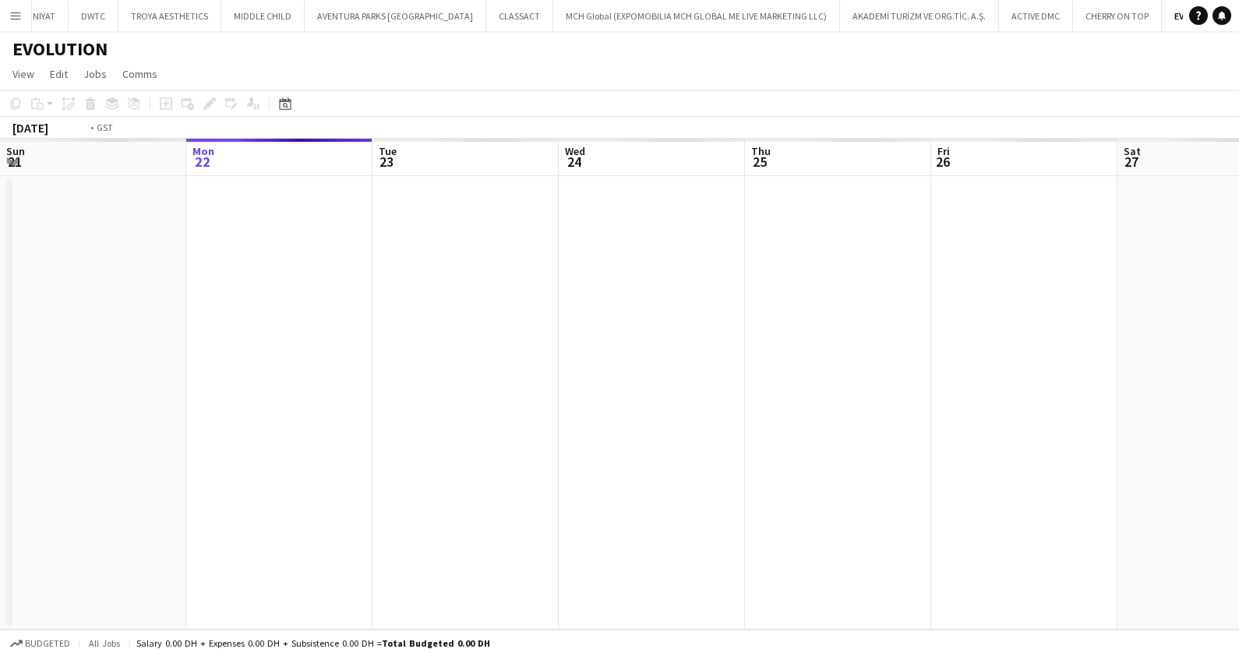
scroll to position [0, 535]
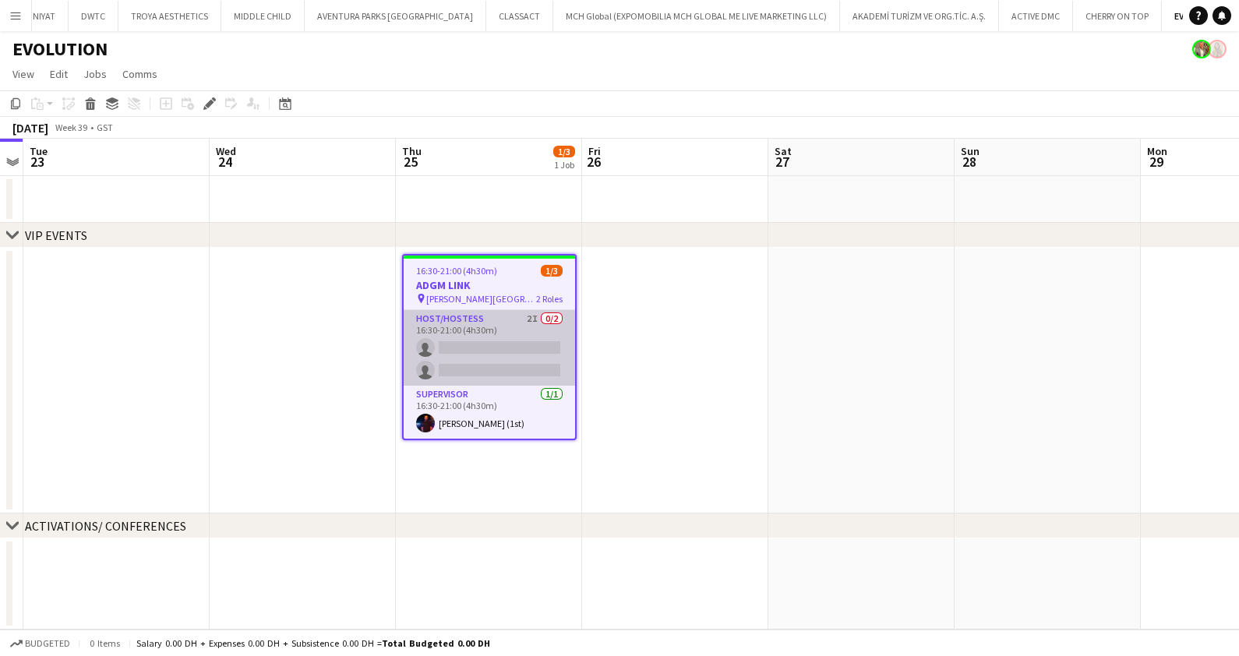
click at [530, 349] on app-card-role "Host/Hostess 2I 0/2 16:30-21:00 (4h30m) single-neutral-actions single-neutral-a…" at bounding box center [489, 348] width 171 height 76
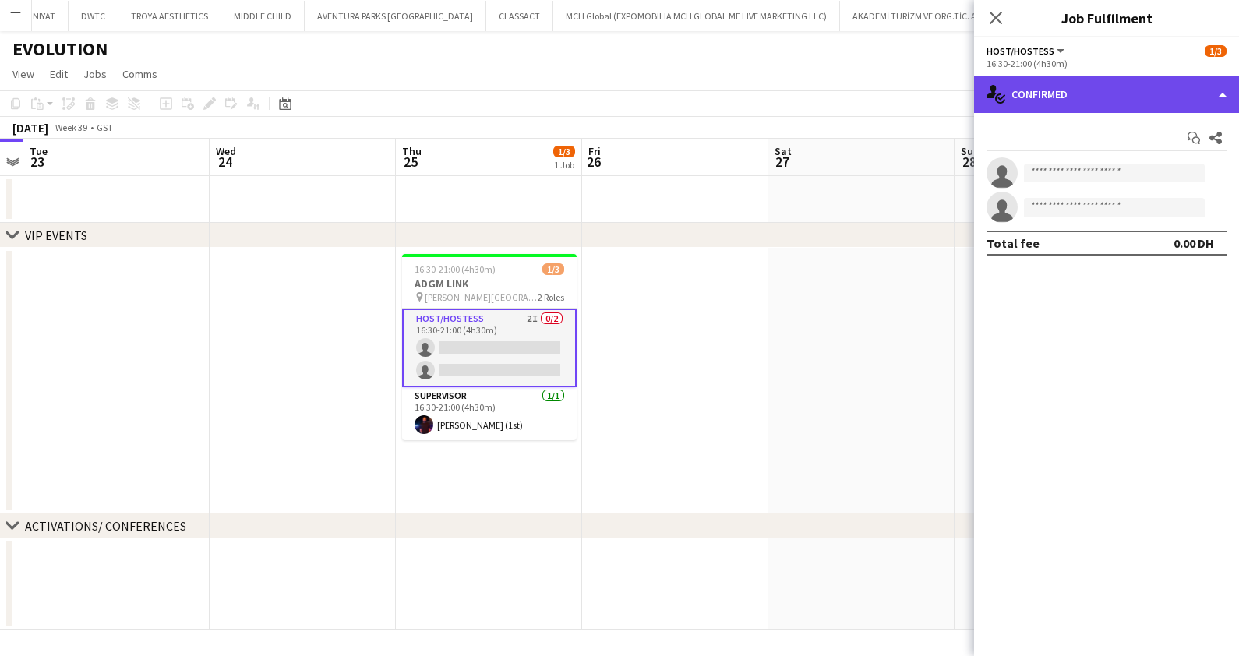
click at [1148, 94] on div "single-neutral-actions-check-2 Confirmed" at bounding box center [1106, 94] width 265 height 37
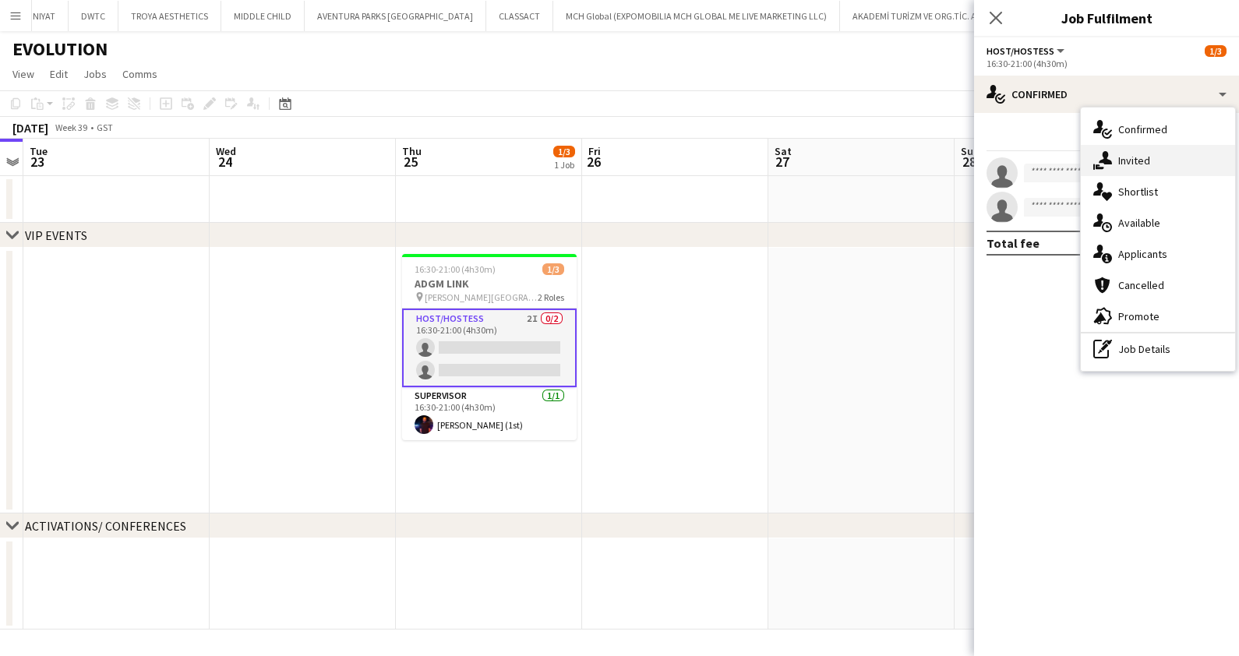
click at [1146, 157] on span "Invited" at bounding box center [1134, 161] width 32 height 14
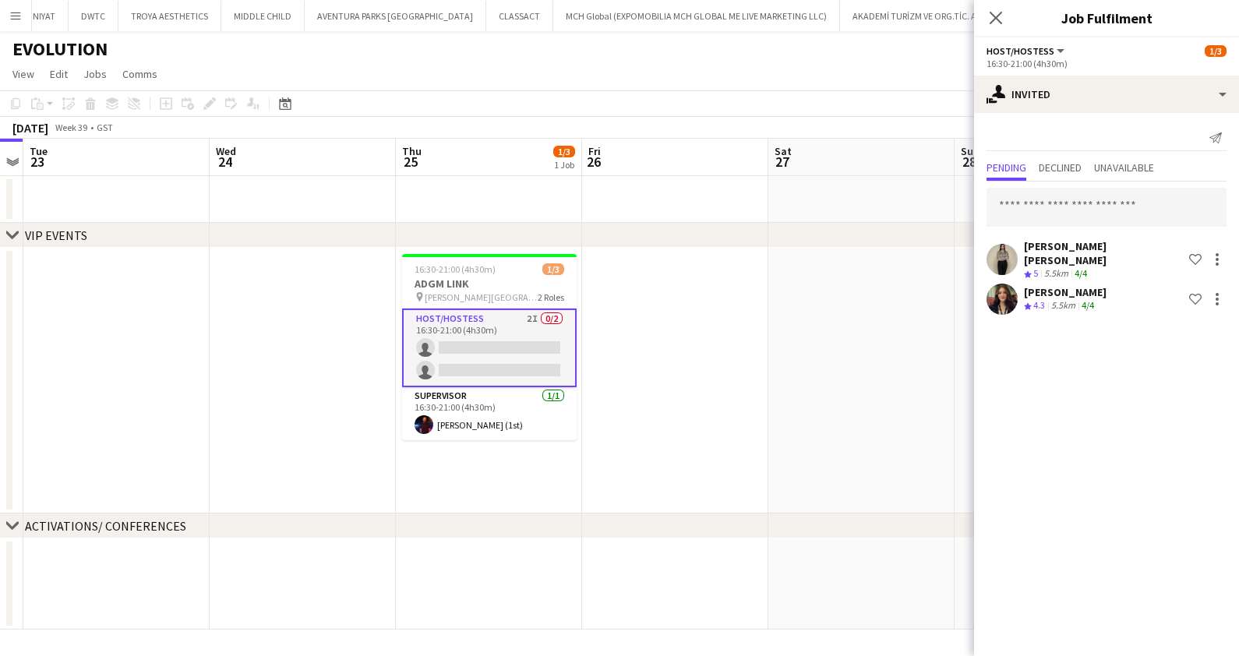
drag, startPoint x: 994, startPoint y: 10, endPoint x: 997, endPoint y: 0, distance: 10.6
click at [997, 12] on icon "Close pop-in" at bounding box center [996, 18] width 12 height 12
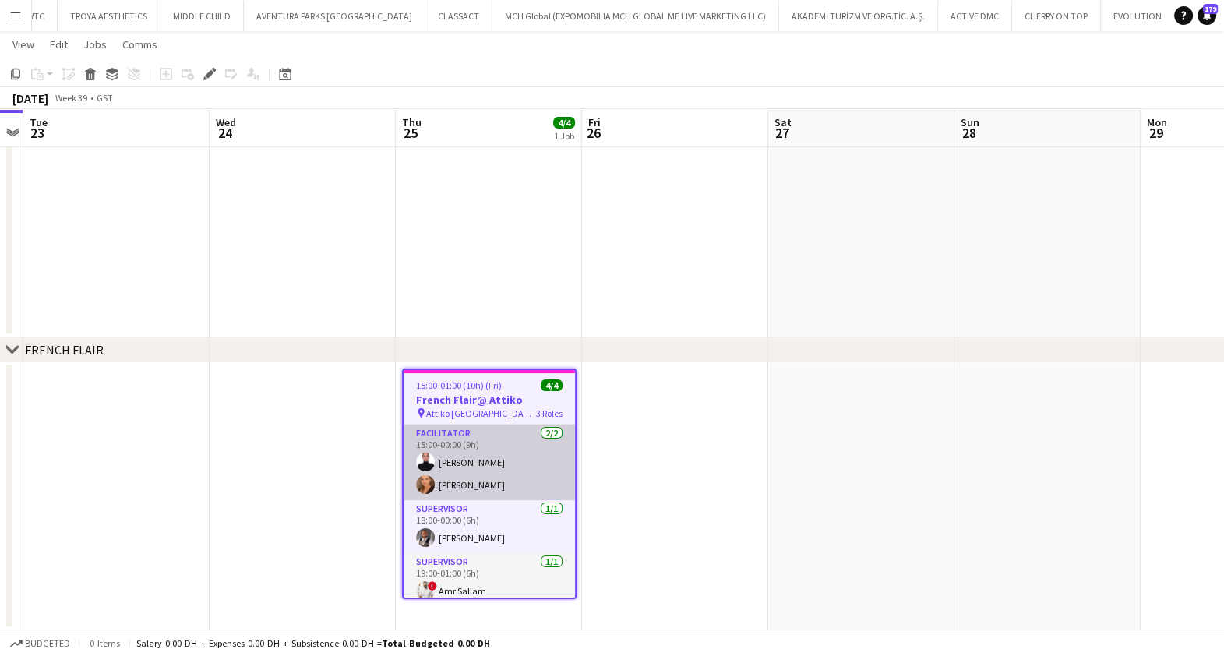
scroll to position [8, 0]
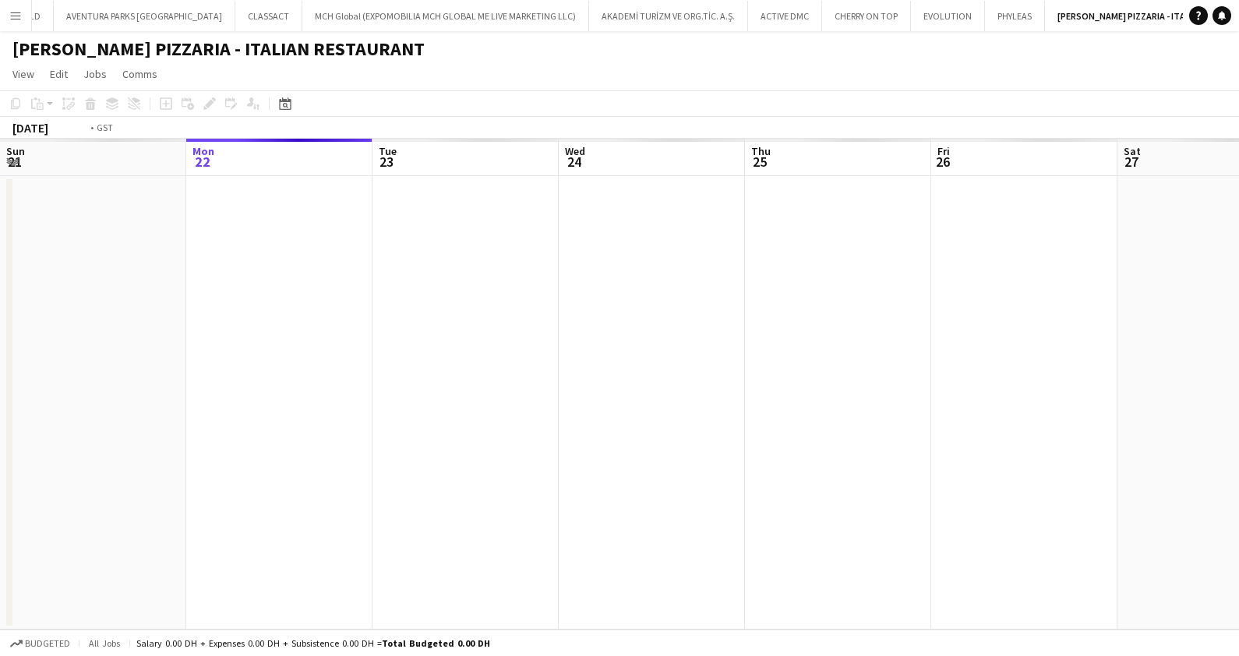
scroll to position [0, 535]
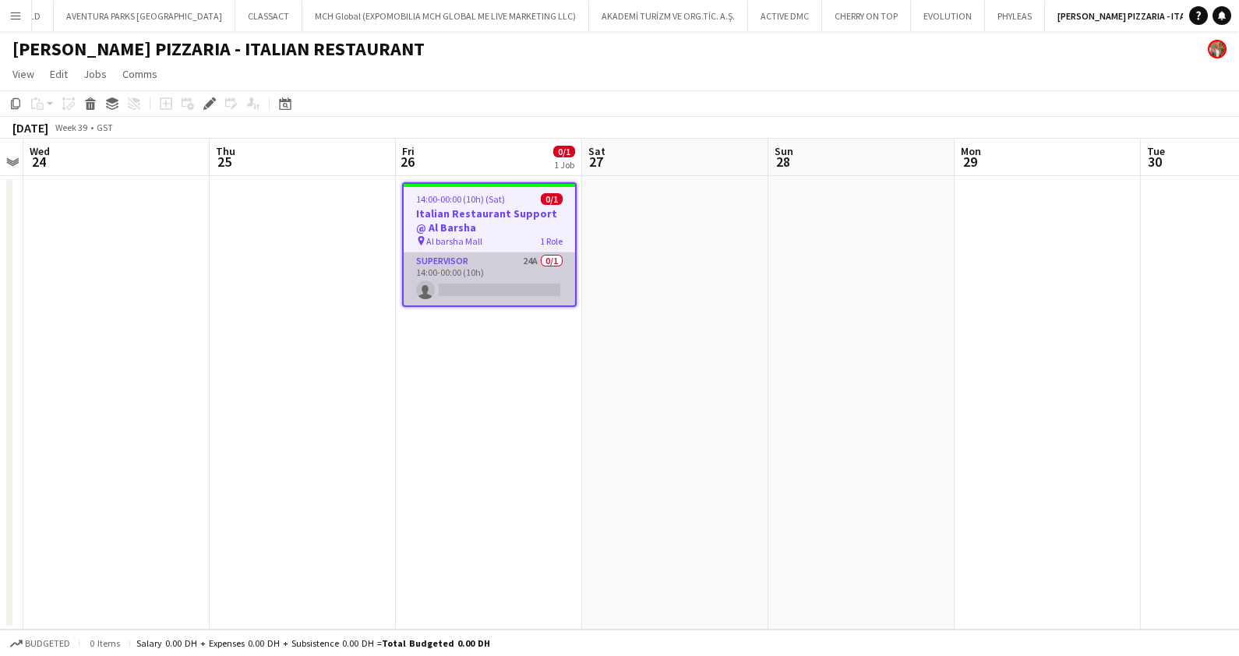
click at [501, 275] on app-card-role "Supervisor 24A 0/1 14:00-00:00 (10h) single-neutral-actions" at bounding box center [489, 278] width 171 height 53
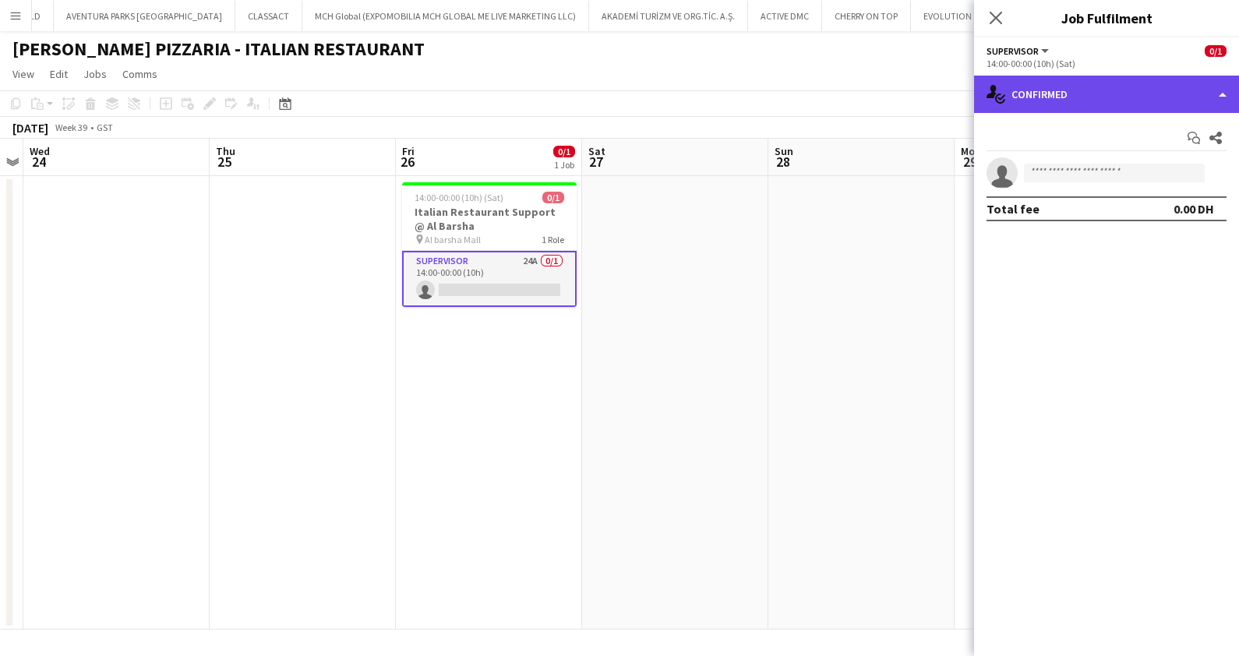
click at [1105, 83] on div "single-neutral-actions-check-2 Confirmed" at bounding box center [1106, 94] width 265 height 37
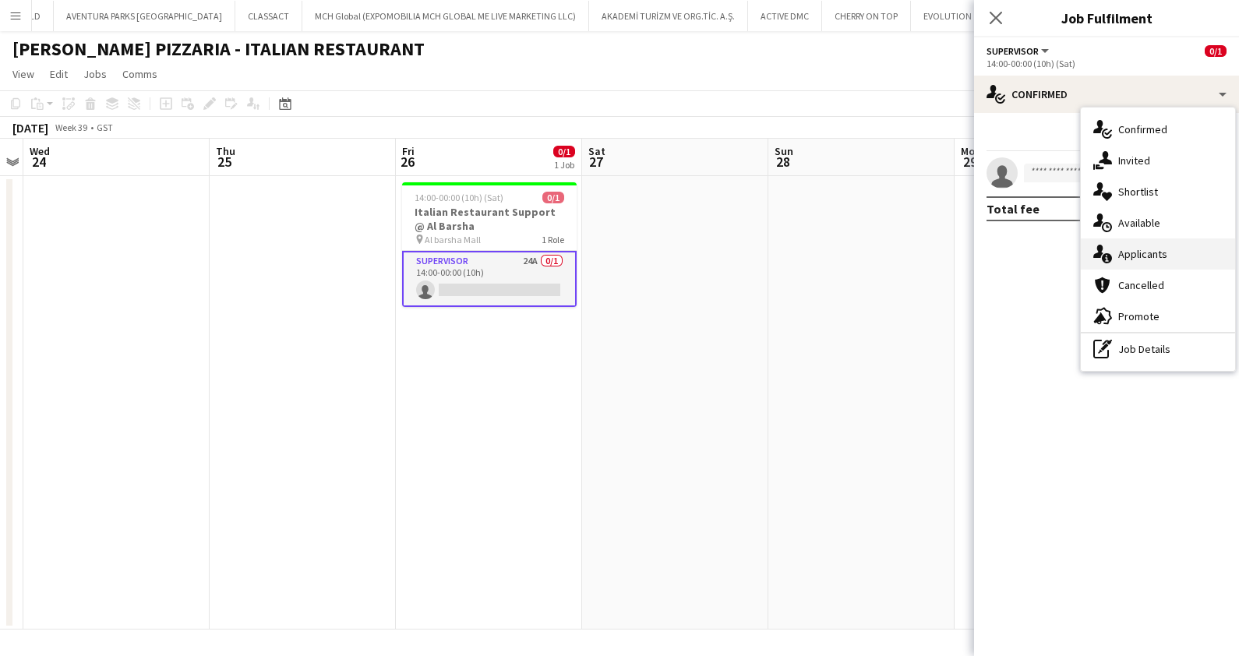
click at [1138, 251] on span "Applicants" at bounding box center [1142, 254] width 49 height 14
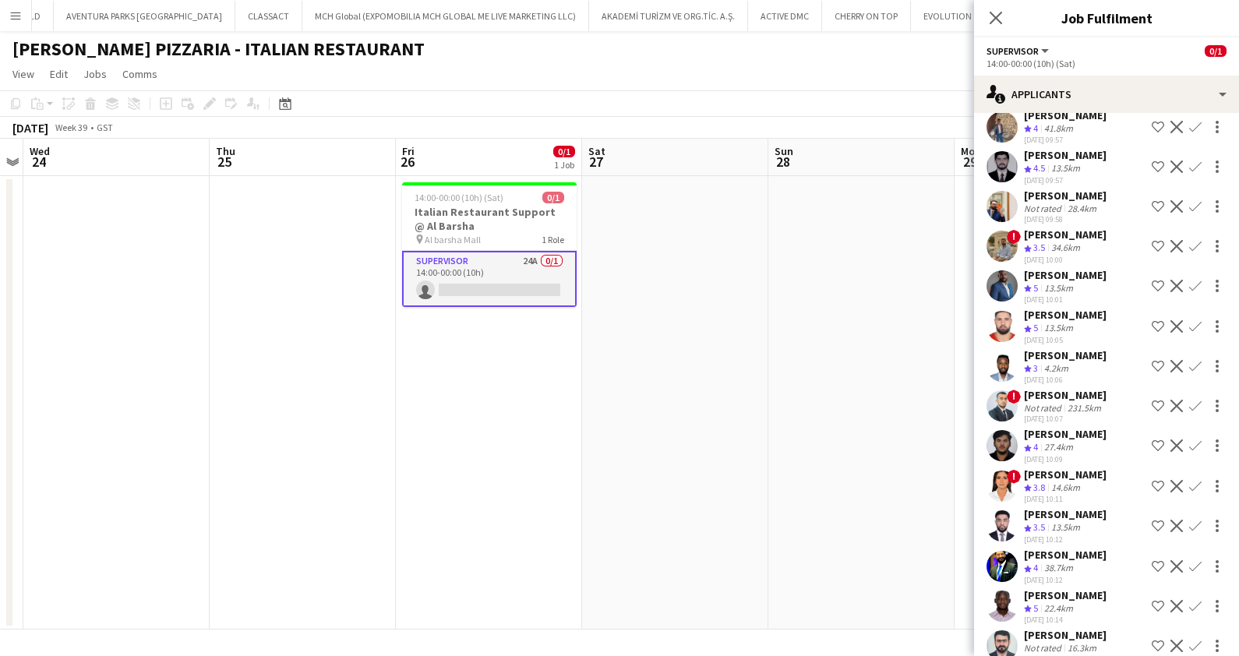
scroll to position [292, 0]
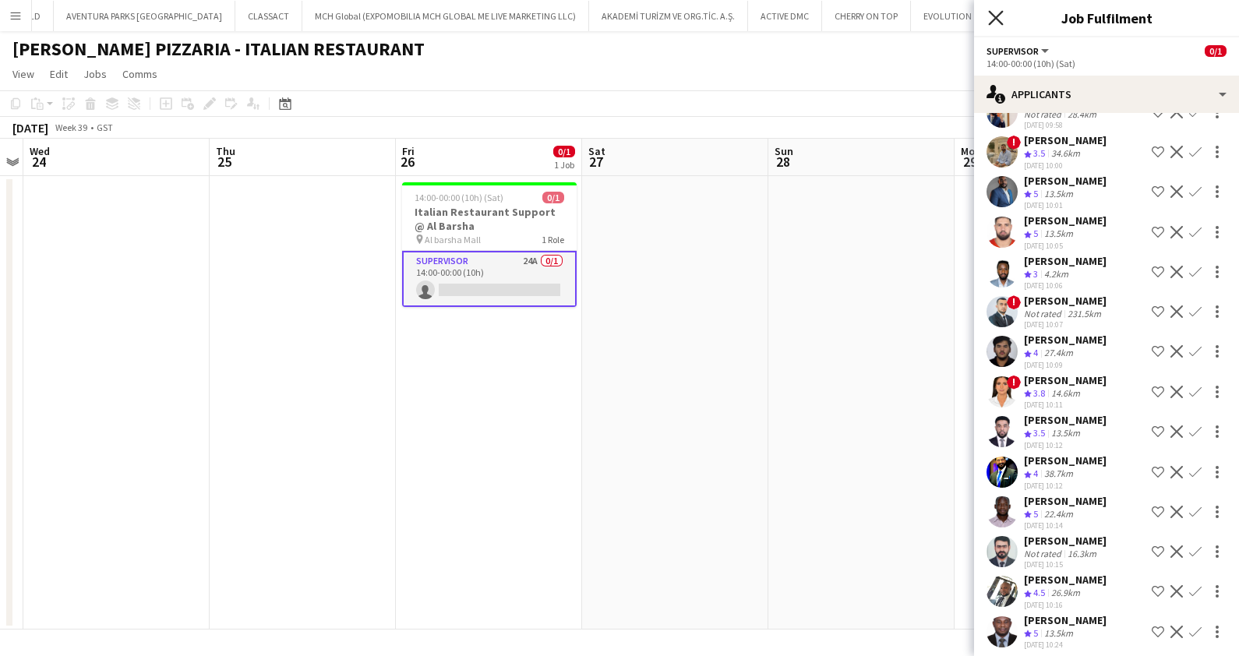
click at [995, 15] on icon "Close pop-in" at bounding box center [995, 17] width 15 height 15
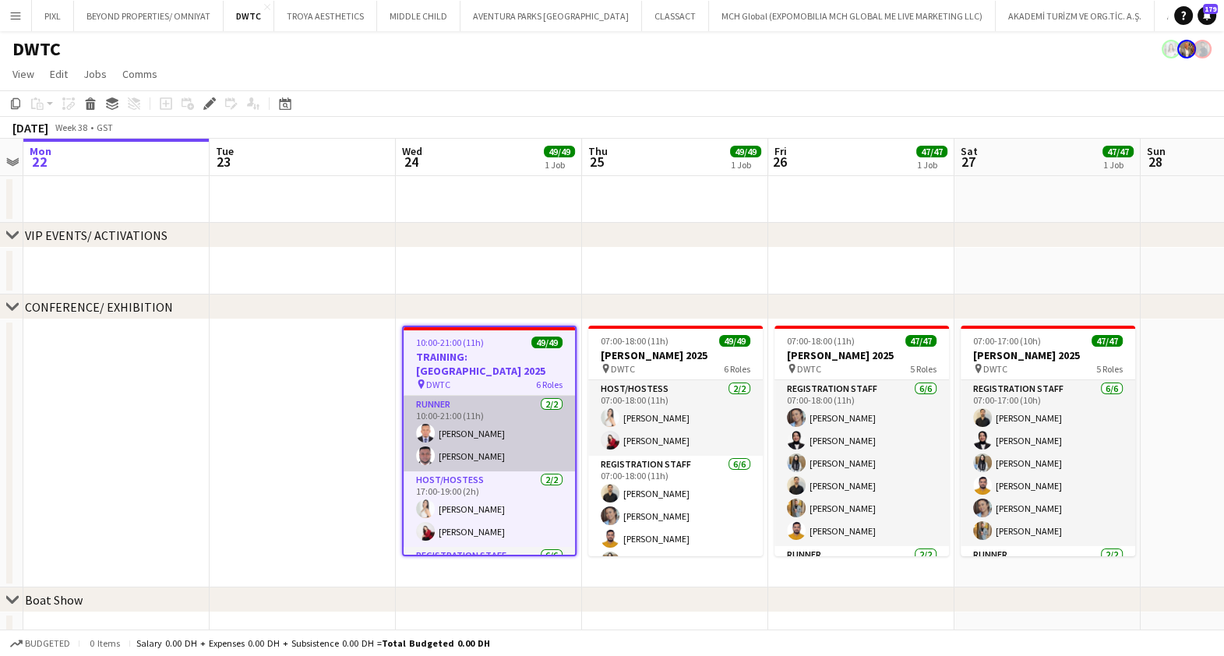
scroll to position [97, 0]
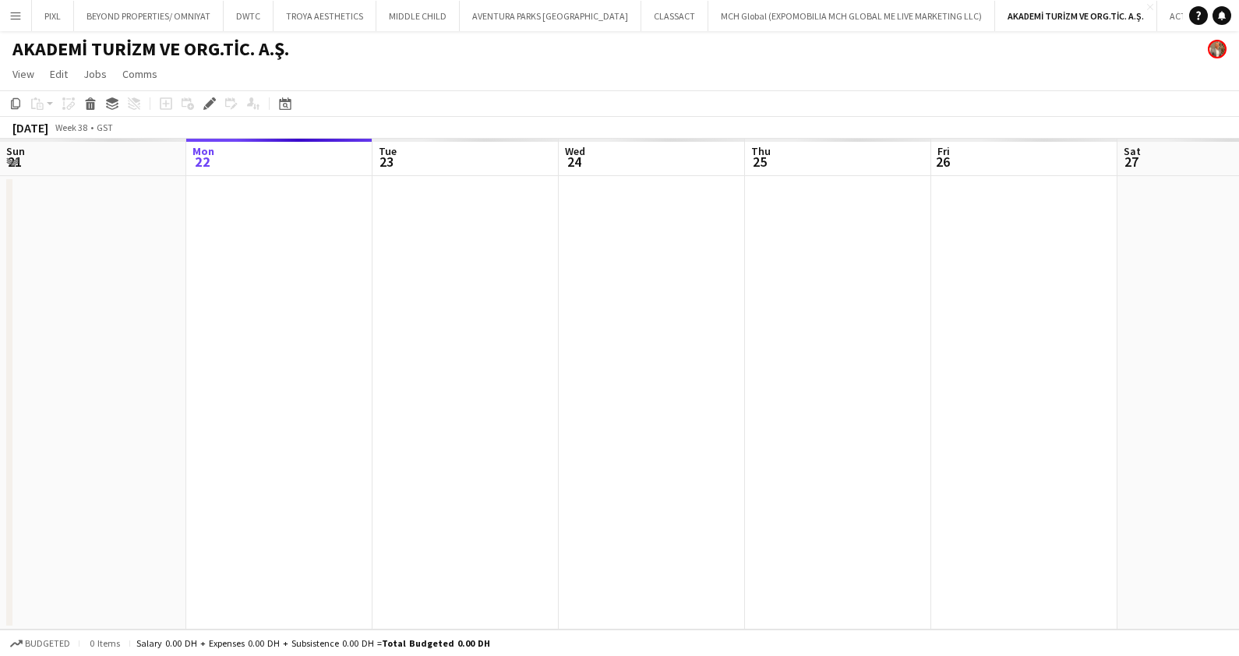
scroll to position [0, 535]
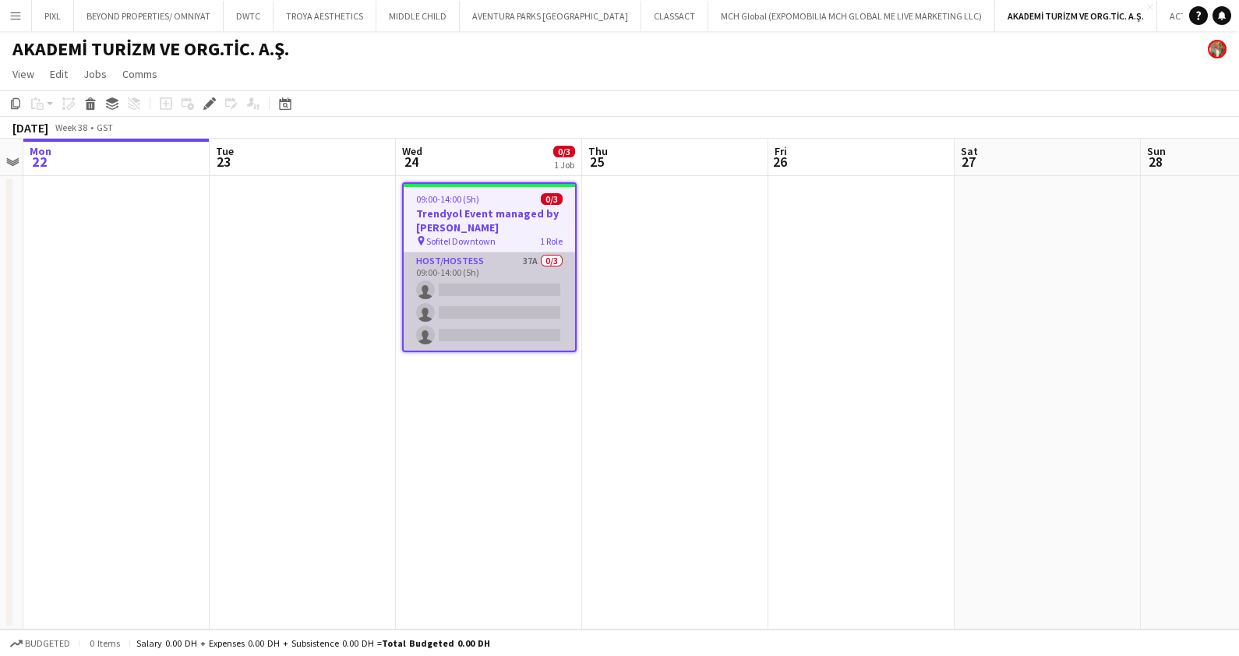
click at [546, 309] on app-card-role "Host/Hostess 37A 0/3 09:00-14:00 (5h) single-neutral-actions single-neutral-act…" at bounding box center [489, 301] width 171 height 98
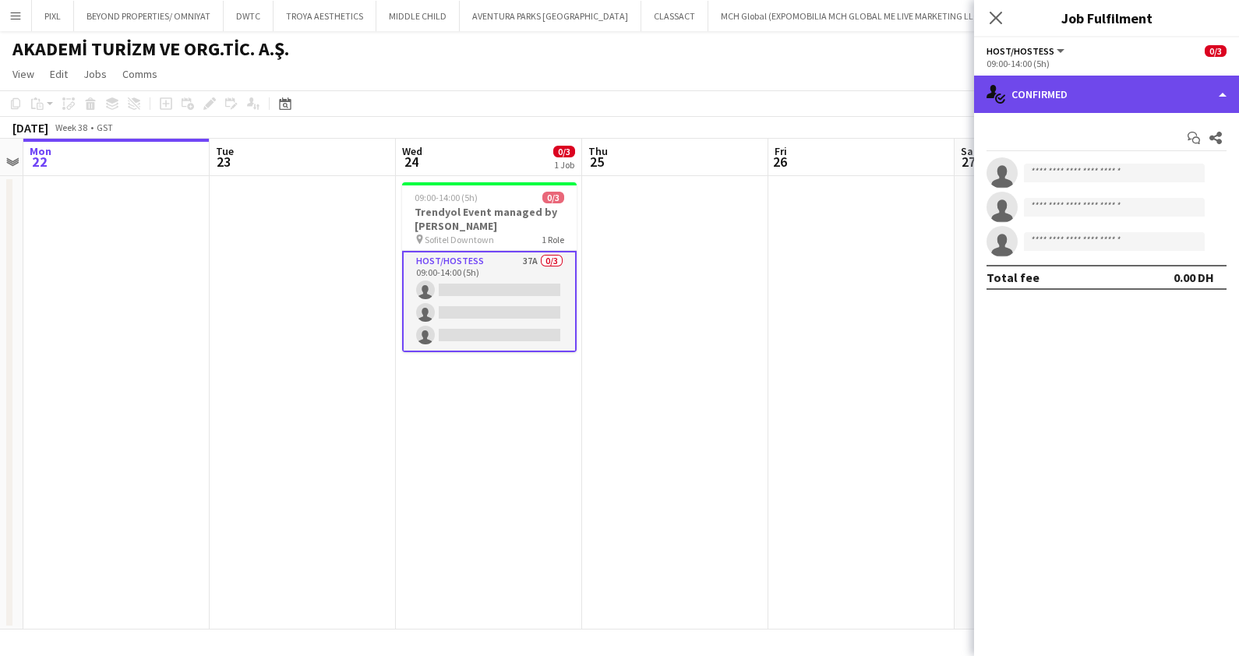
click at [1036, 94] on div "single-neutral-actions-check-2 Confirmed" at bounding box center [1106, 94] width 265 height 37
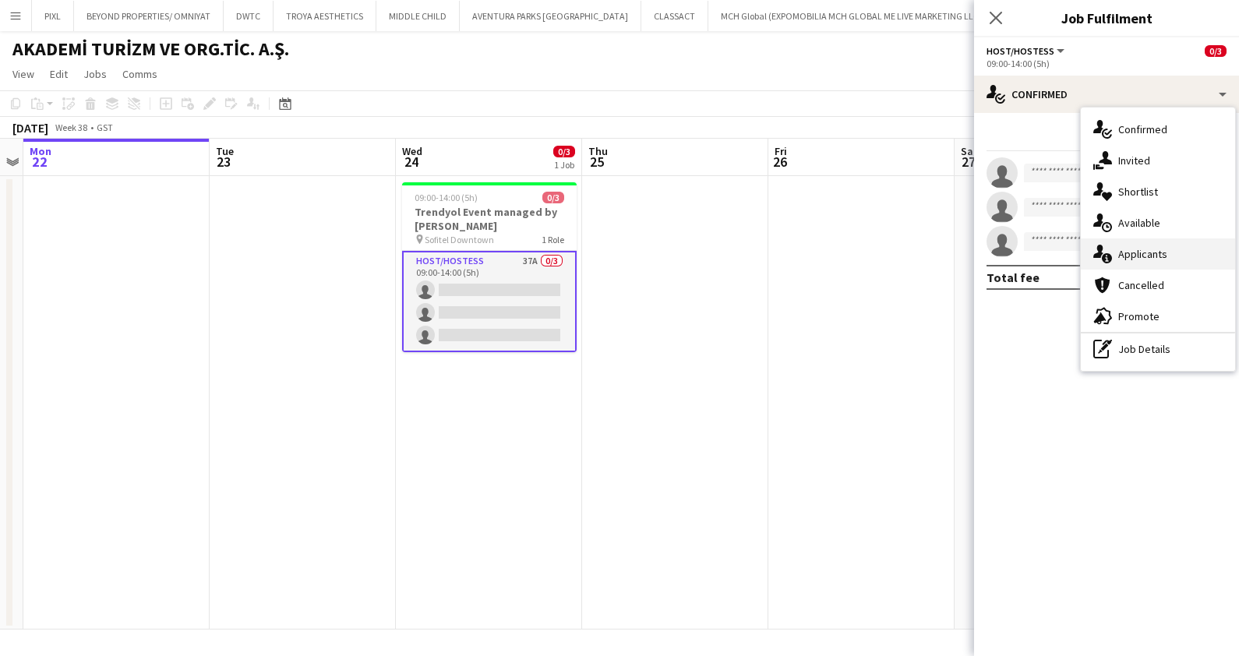
click at [1132, 257] on span "Applicants" at bounding box center [1142, 254] width 49 height 14
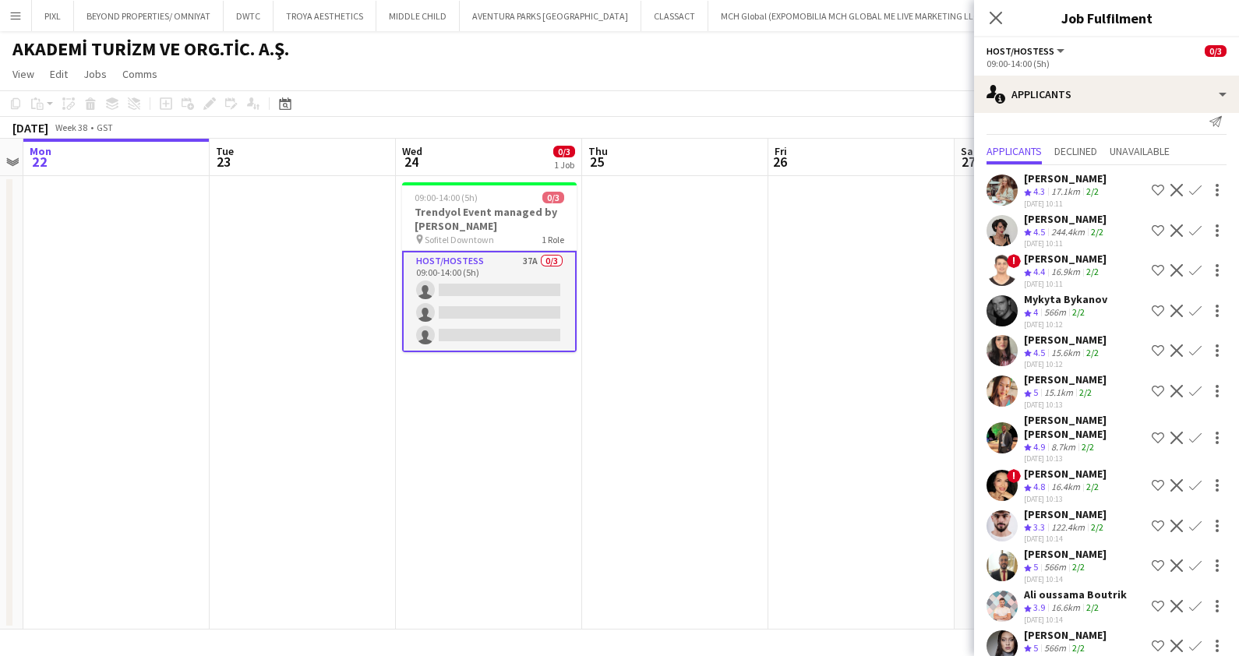
scroll to position [0, 0]
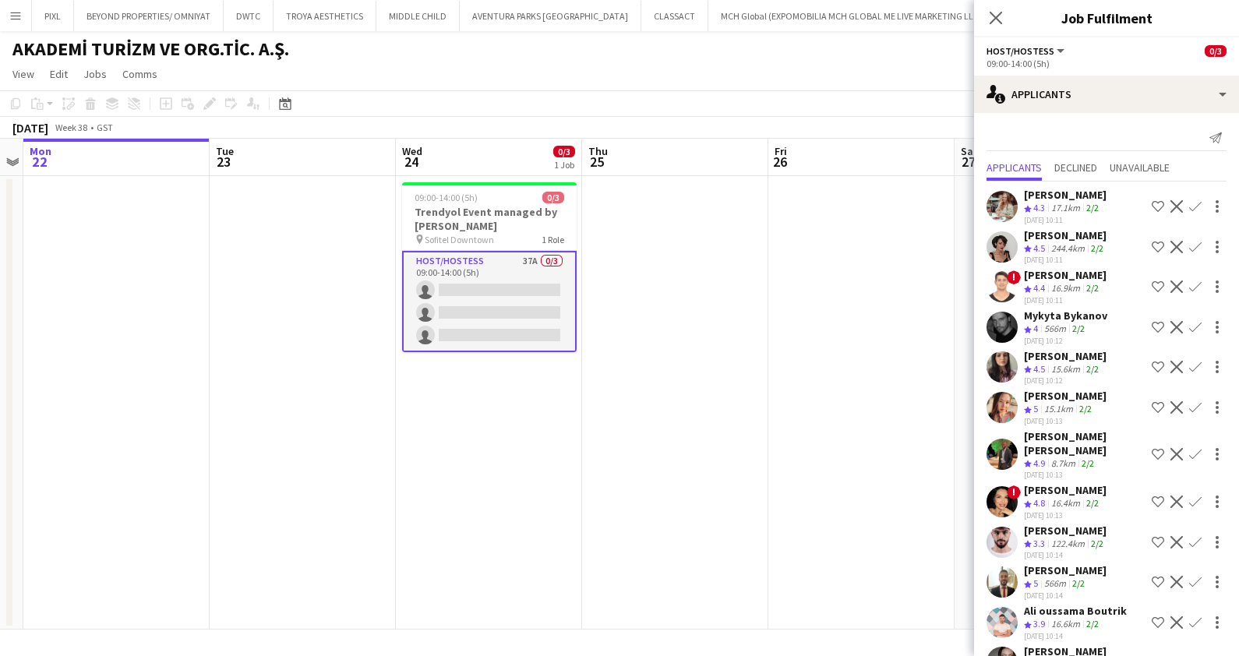
click at [1062, 359] on div "[PERSON_NAME]" at bounding box center [1065, 356] width 83 height 14
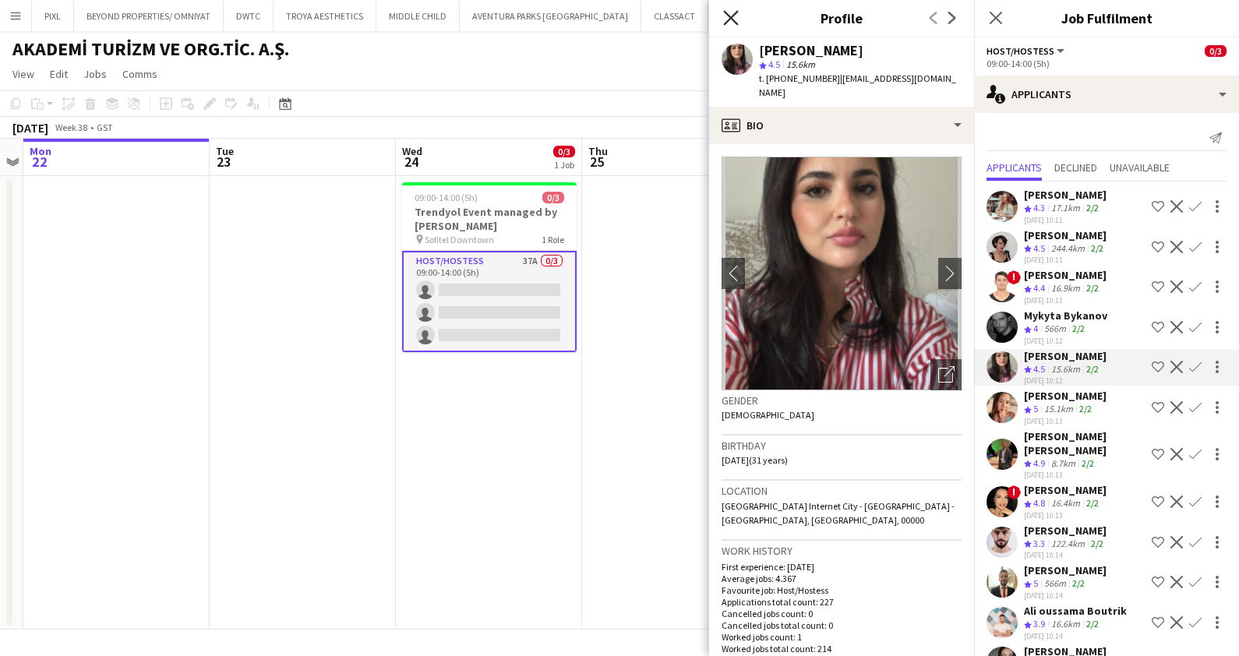
click at [732, 17] on icon at bounding box center [730, 17] width 15 height 15
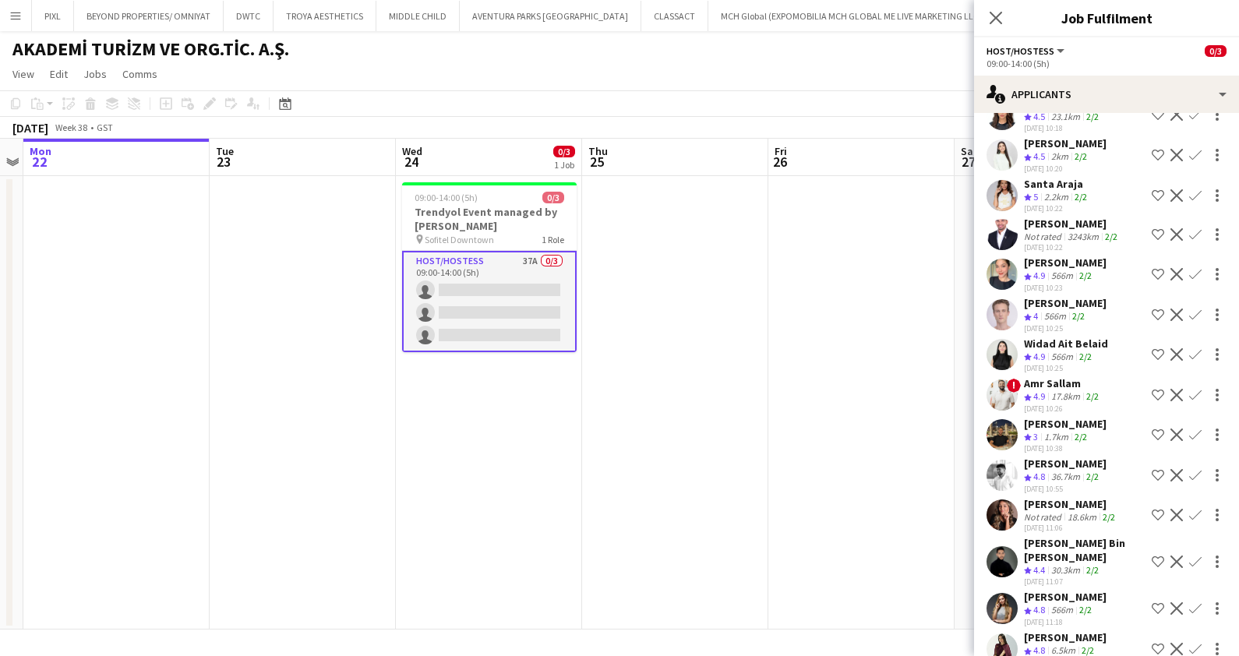
scroll to position [877, 0]
